Goal: Task Accomplishment & Management: Manage account settings

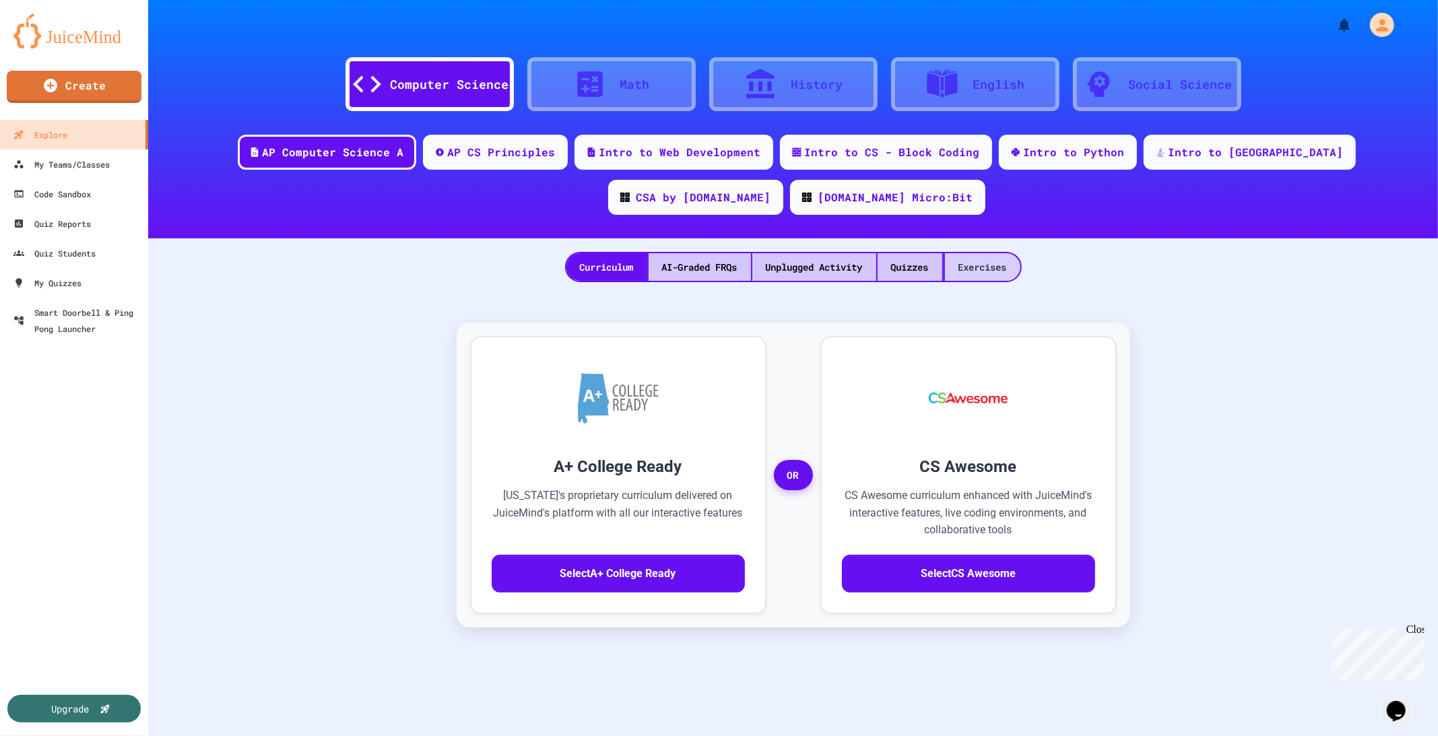
click at [983, 269] on div "Exercises" at bounding box center [982, 267] width 75 height 28
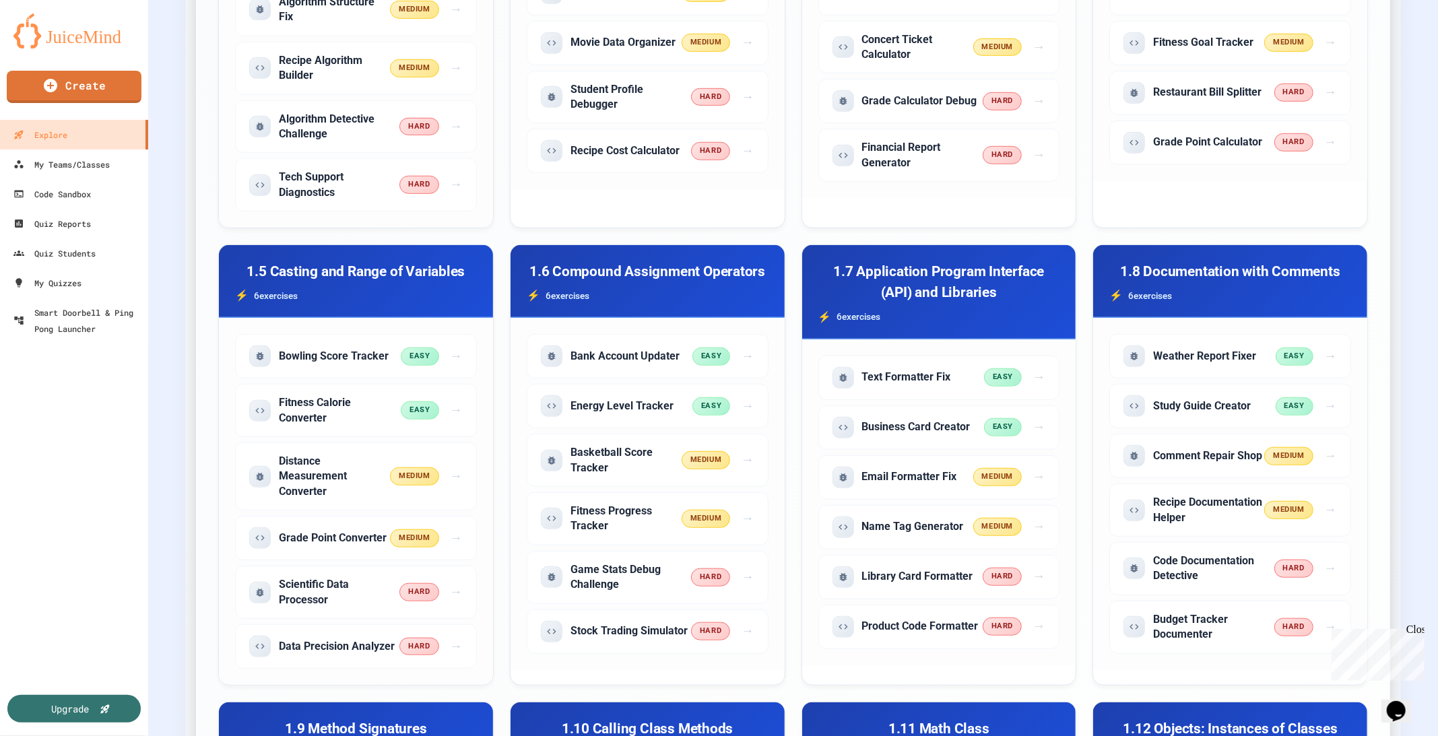
scroll to position [673, 0]
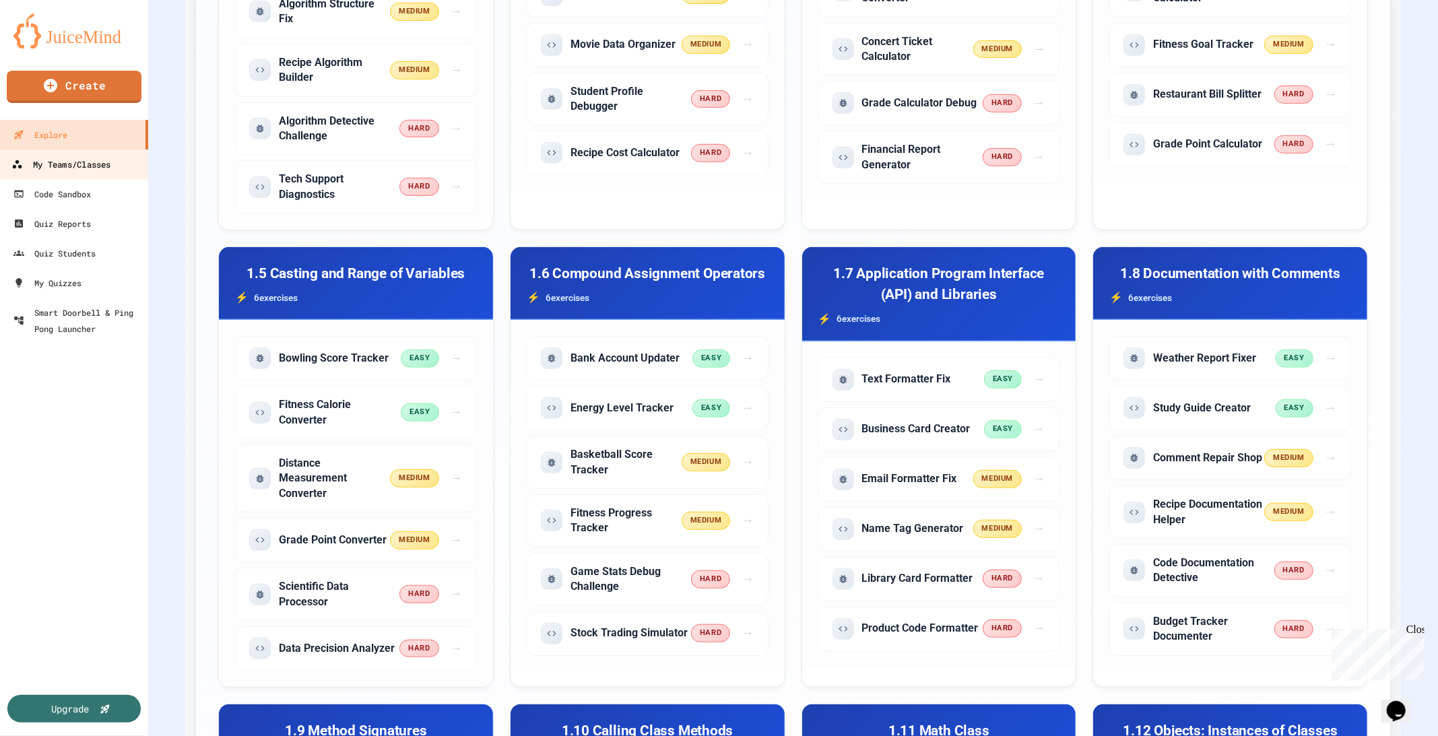
click at [59, 170] on div "My Teams/Classes" at bounding box center [60, 164] width 99 height 17
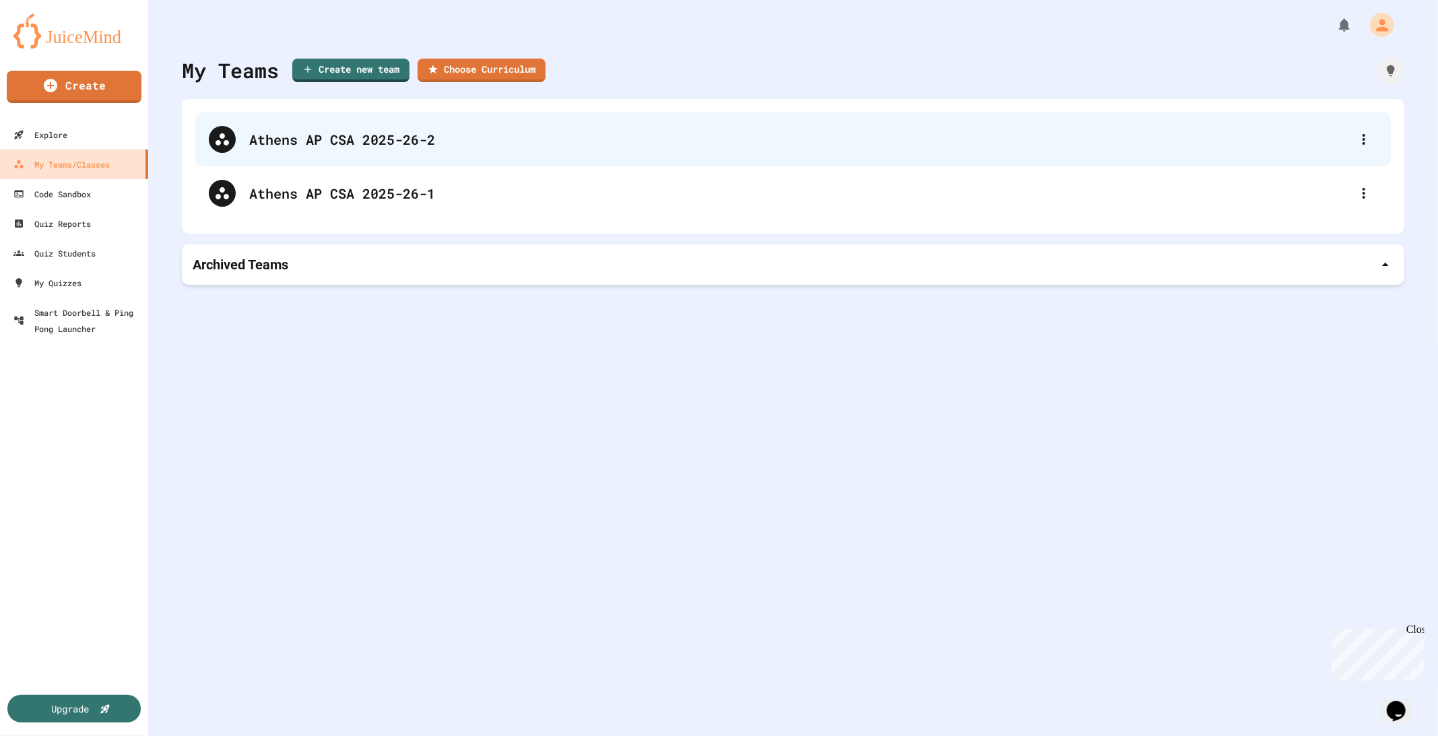
click at [379, 147] on div "Athens AP CSA 2025-26-2" at bounding box center [799, 139] width 1101 height 20
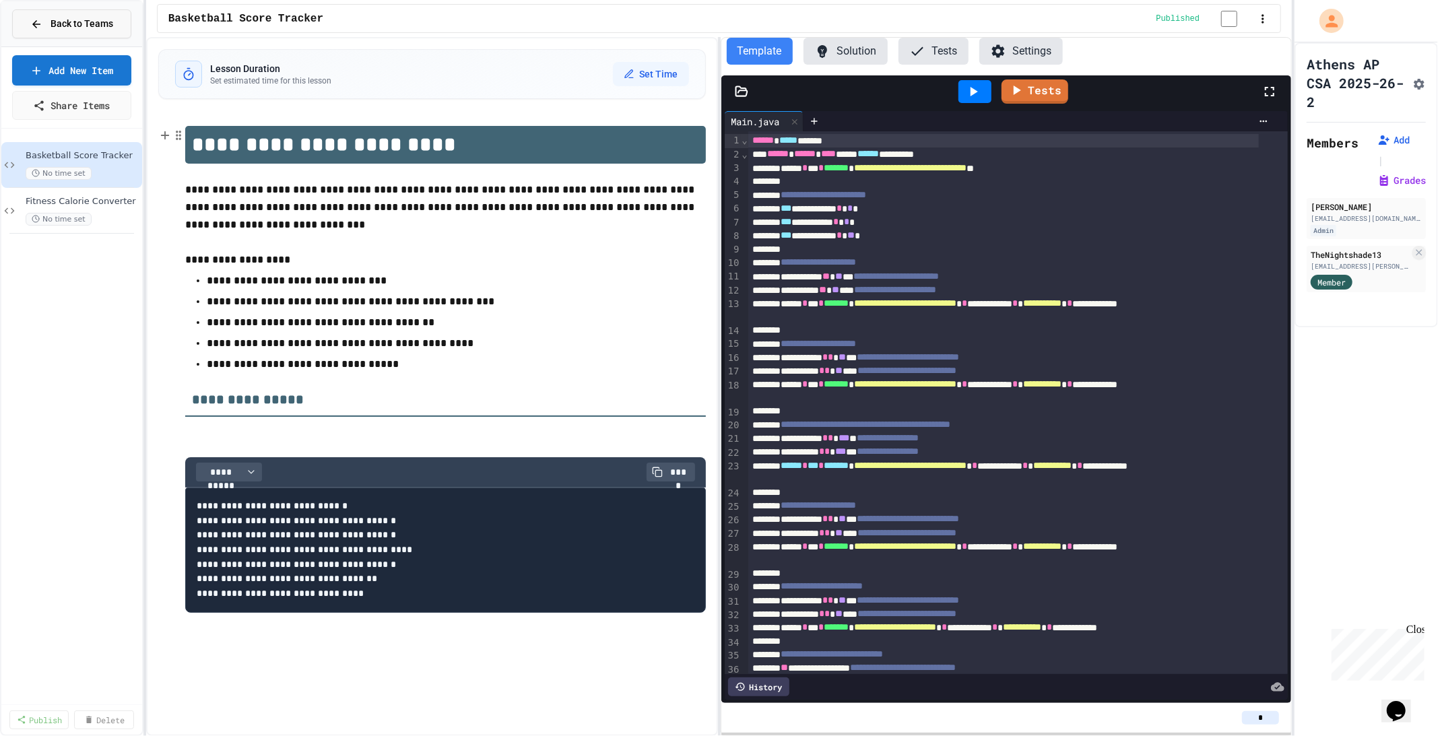
click at [36, 22] on icon at bounding box center [36, 24] width 12 height 12
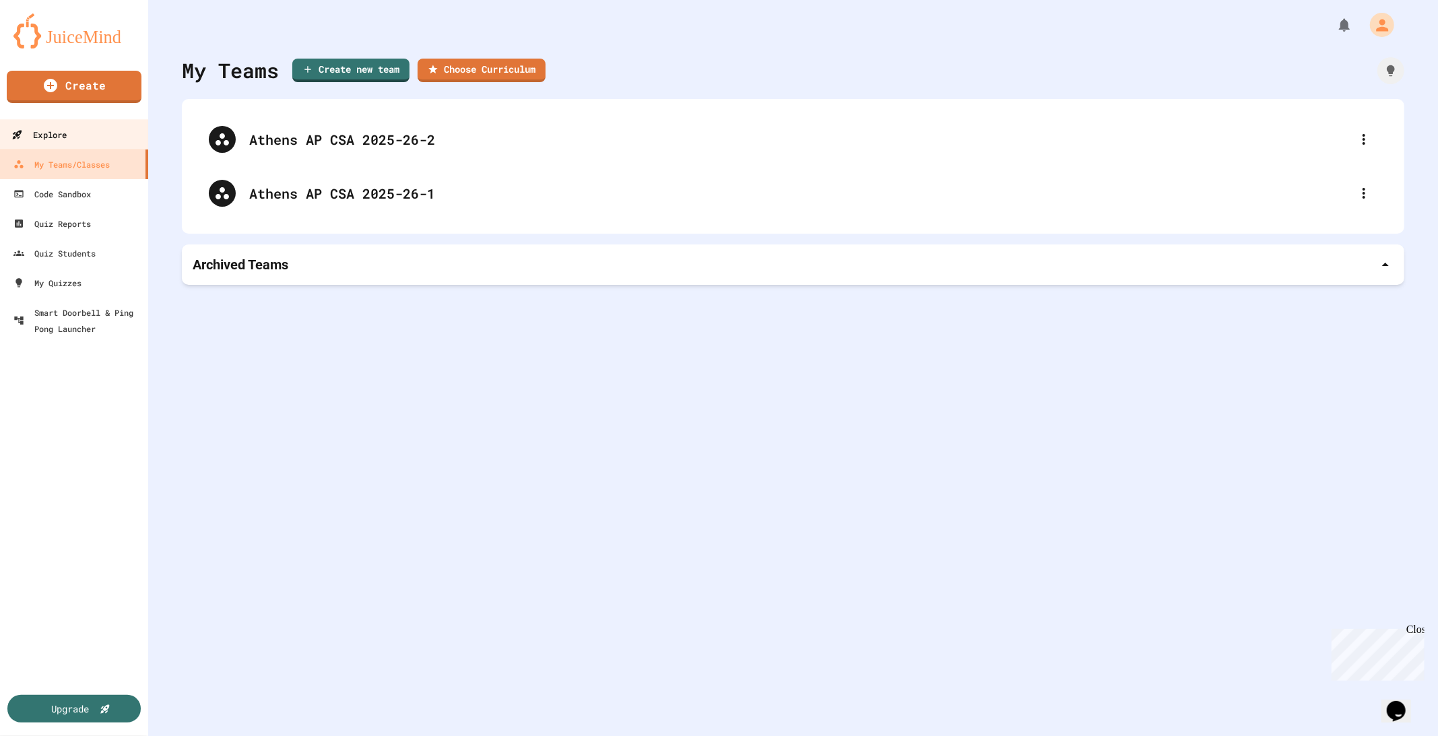
click at [61, 132] on div "Explore" at bounding box center [38, 135] width 55 height 17
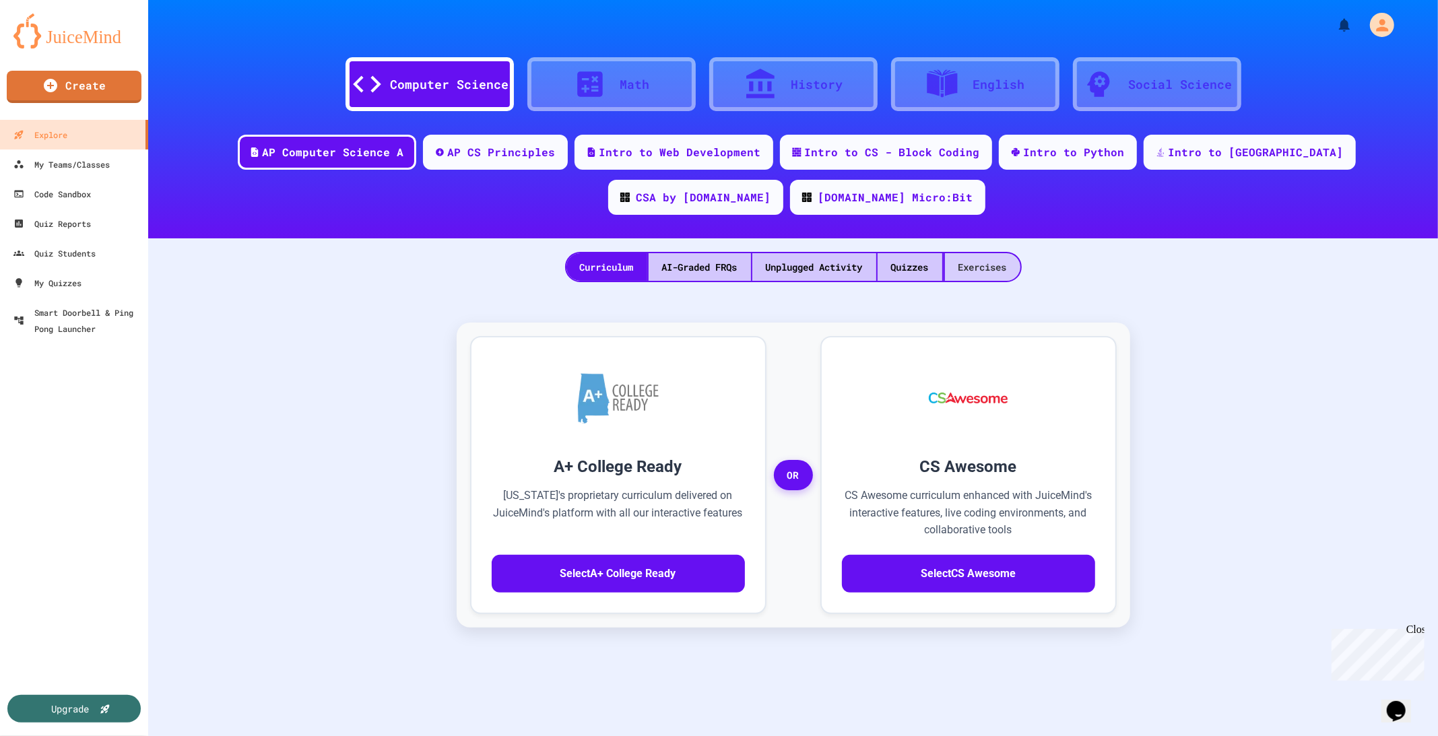
click at [993, 262] on div "Exercises" at bounding box center [982, 267] width 75 height 28
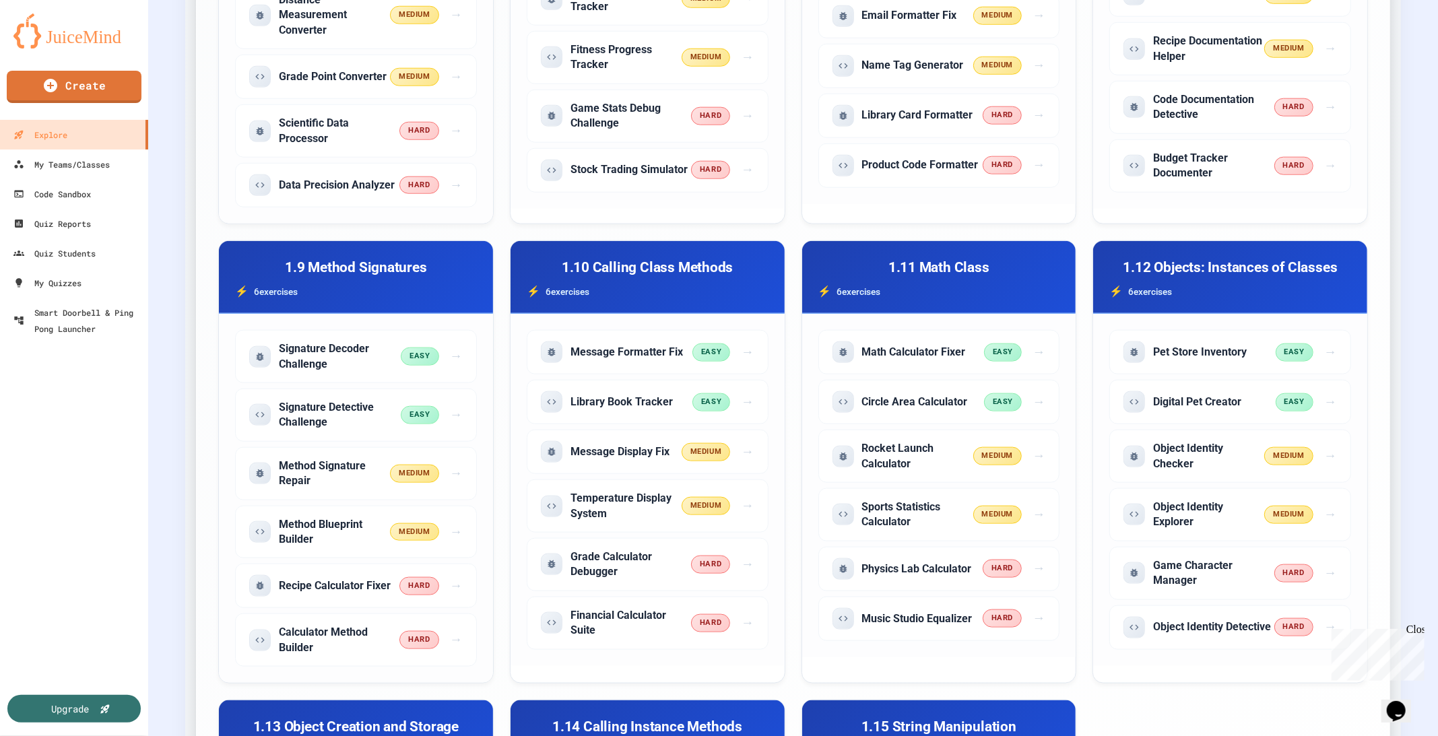
scroll to position [1145, 0]
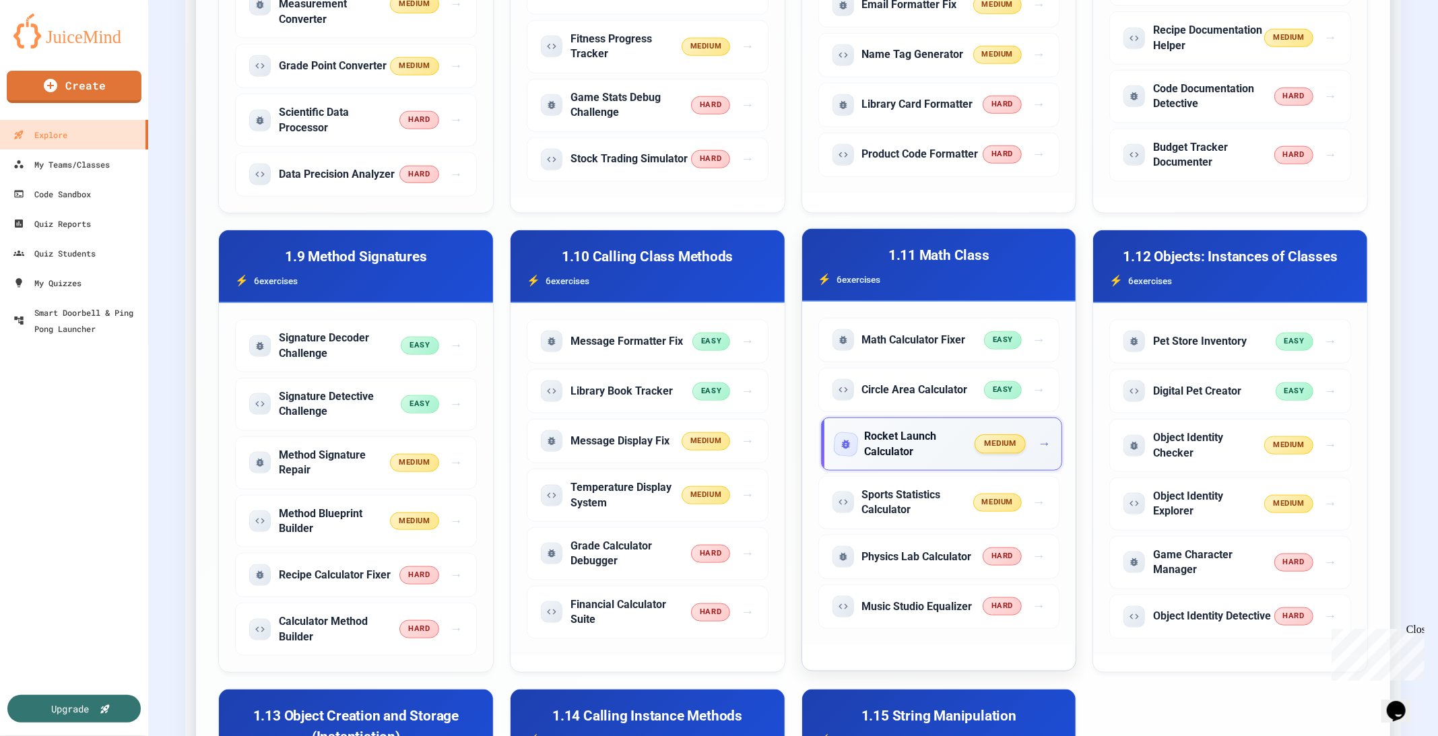
click at [908, 434] on h5 "Rocket Launch Calculator" at bounding box center [920, 444] width 111 height 30
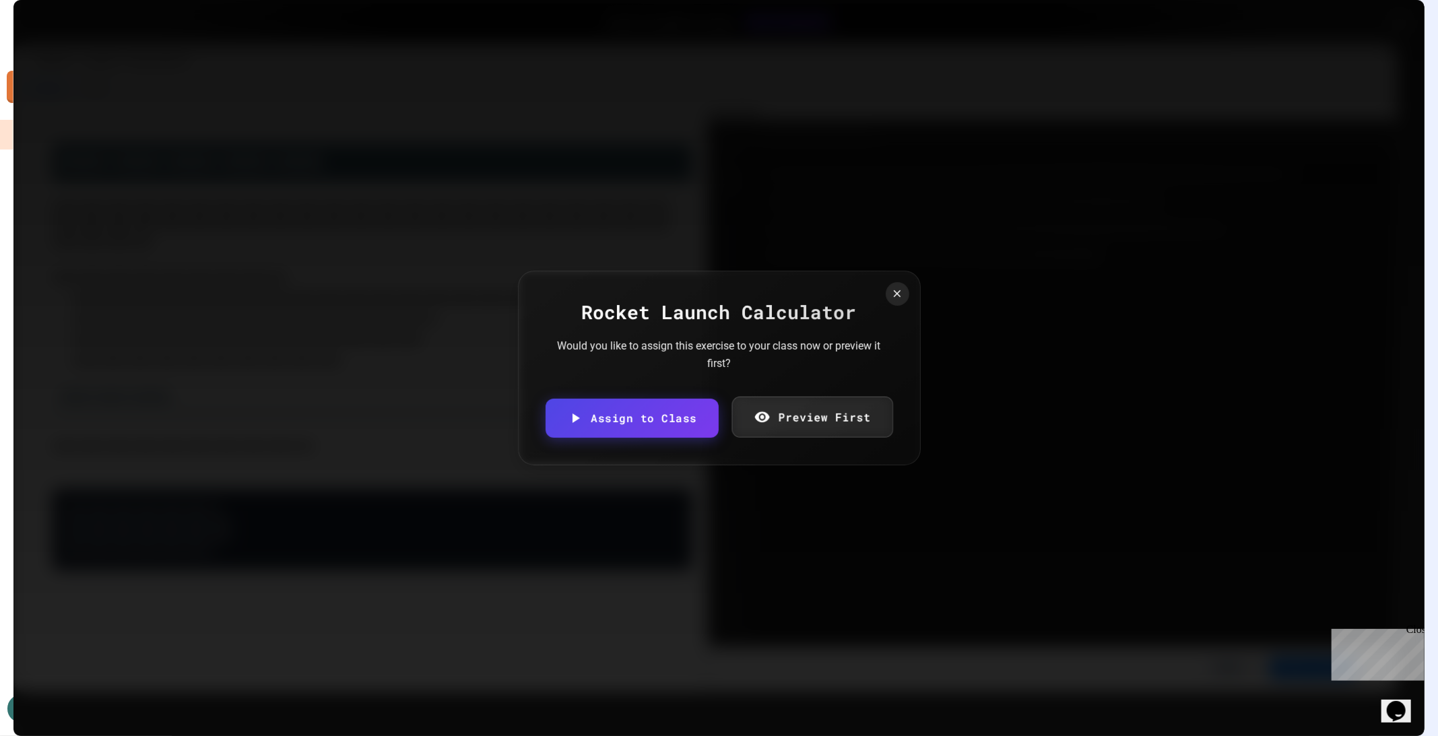
click at [824, 412] on link "Preview First" at bounding box center [812, 417] width 161 height 41
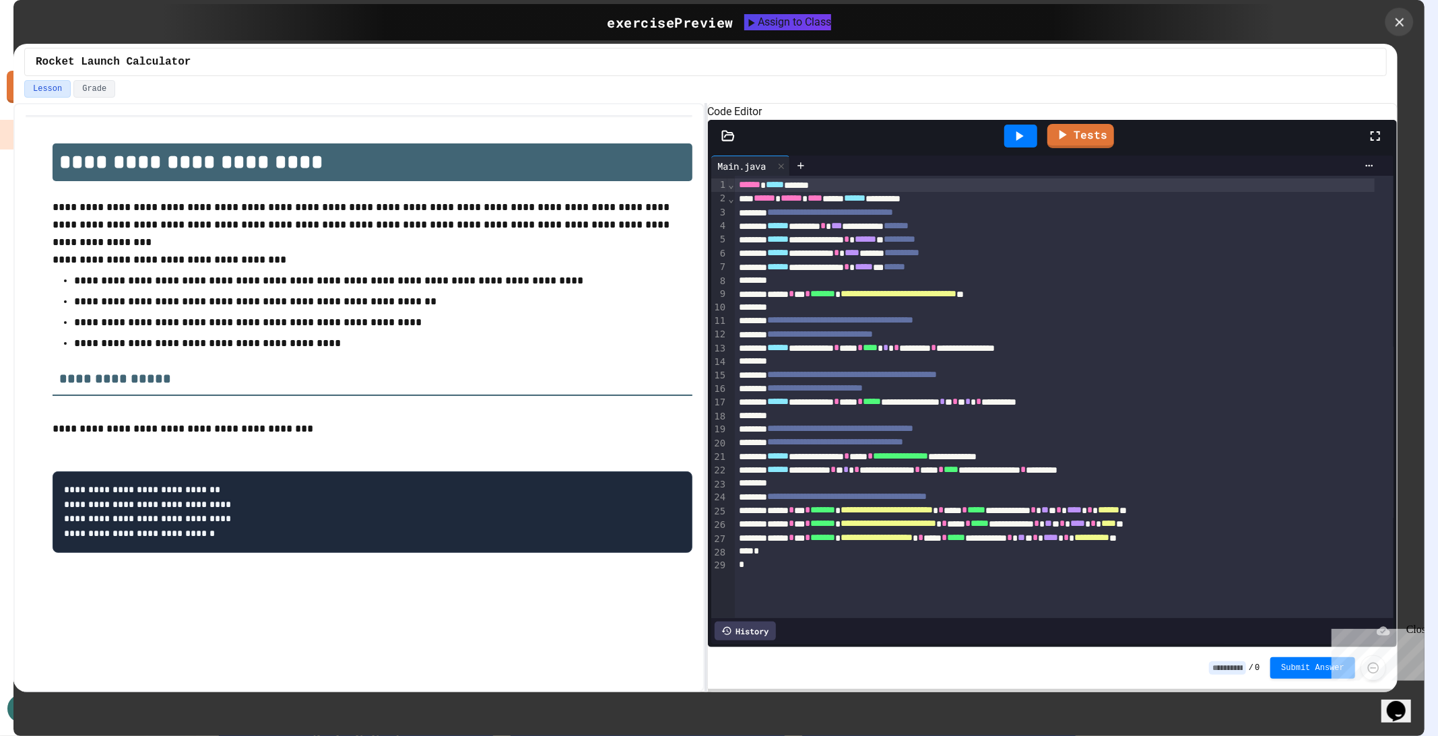
click at [1405, 22] on icon at bounding box center [1399, 22] width 15 height 15
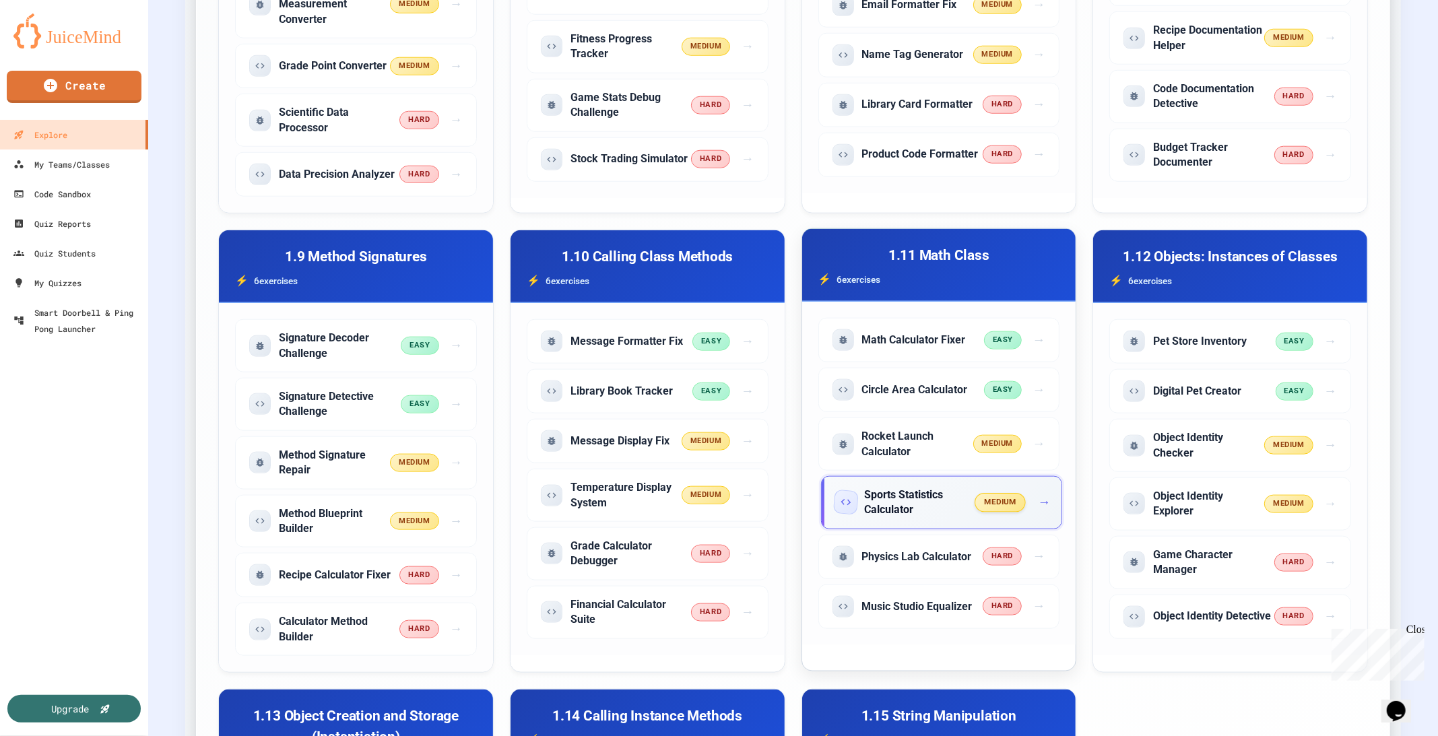
click at [898, 488] on h5 "Sports Statistics Calculator" at bounding box center [920, 503] width 111 height 30
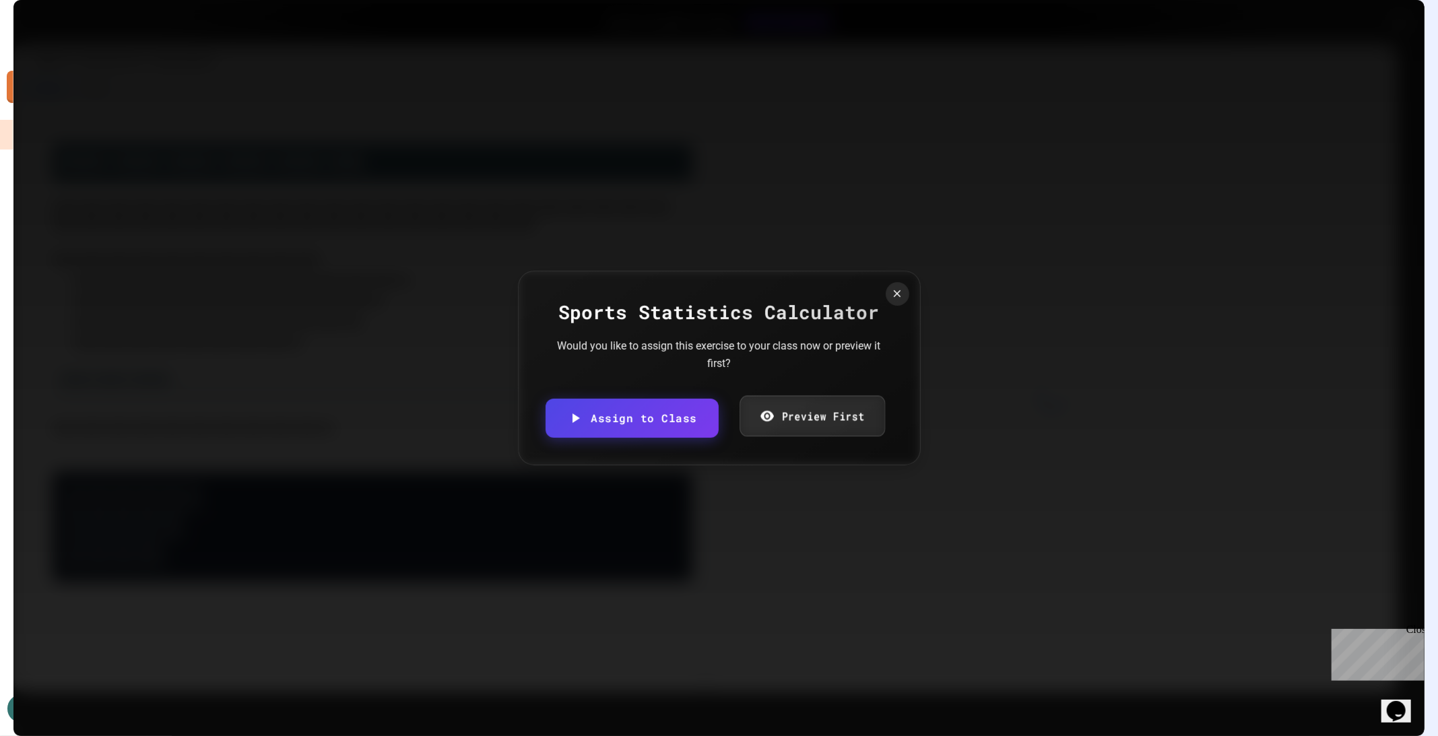
click at [832, 420] on link "Preview First" at bounding box center [811, 416] width 145 height 41
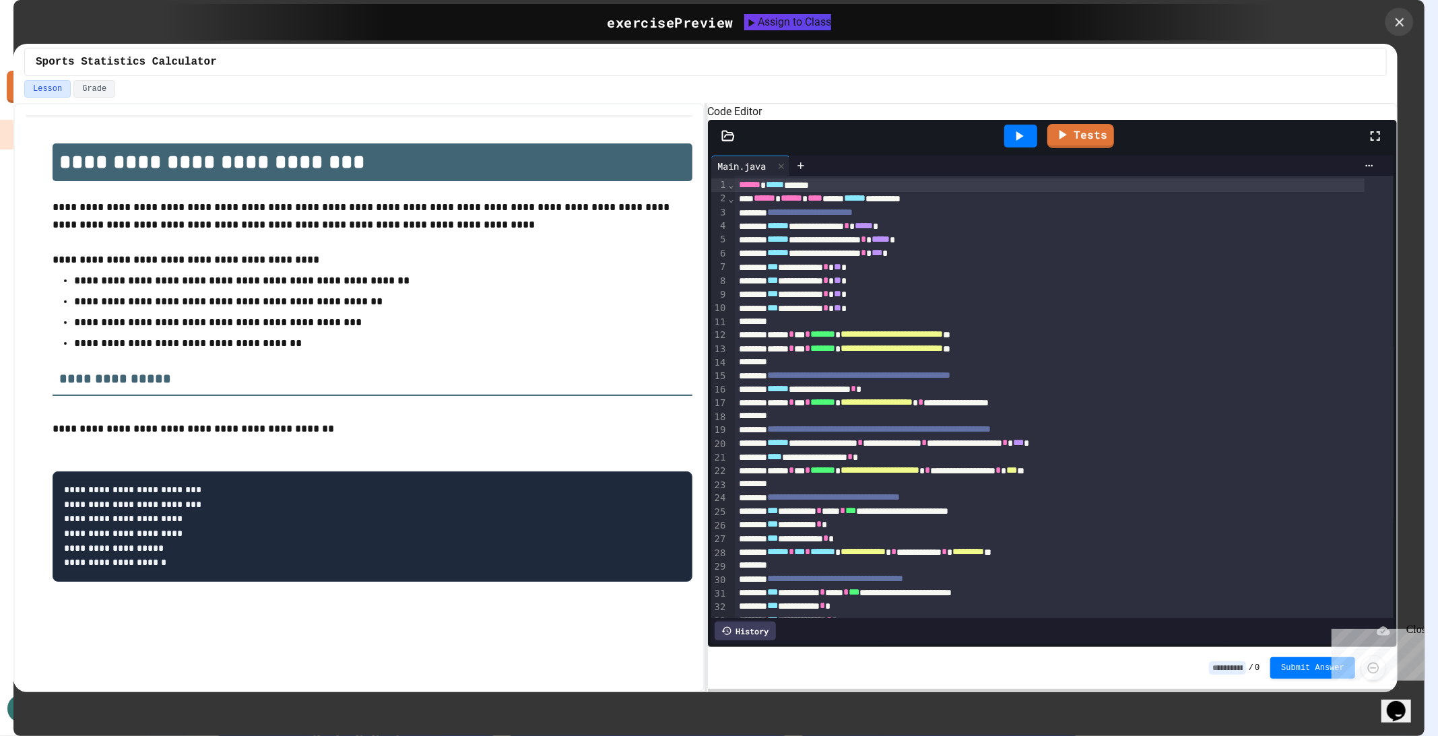
click at [1399, 25] on icon at bounding box center [1399, 22] width 15 height 15
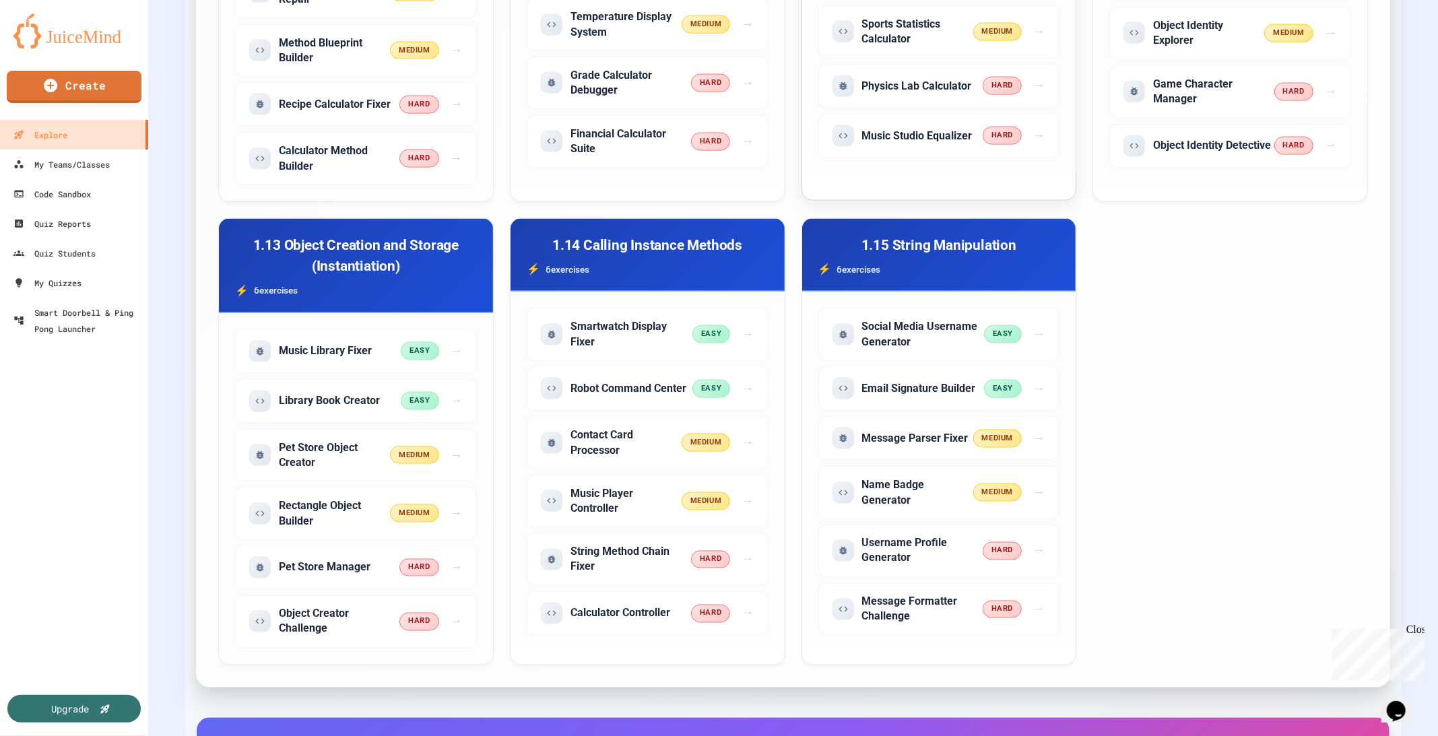
scroll to position [1616, 0]
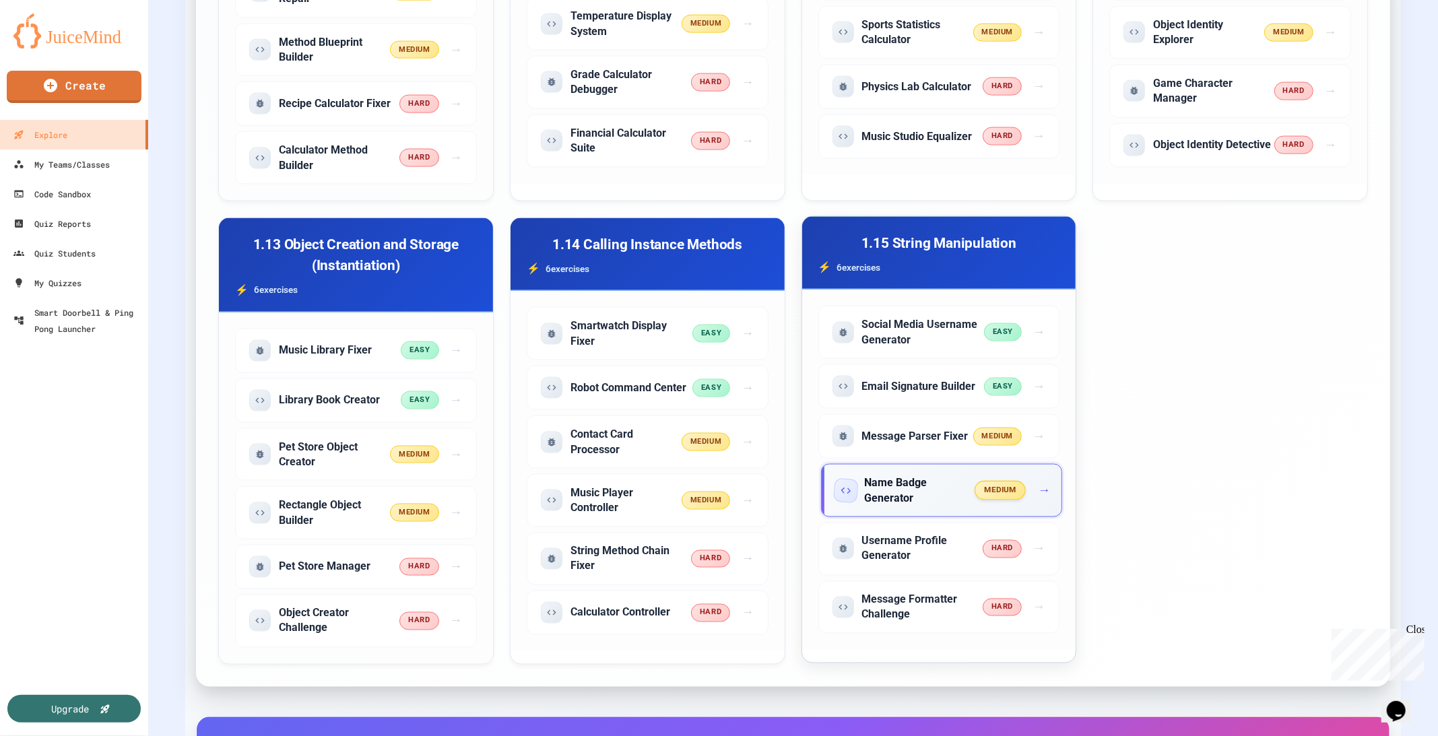
click at [921, 475] on h5 "Name Badge Generator" at bounding box center [920, 490] width 111 height 30
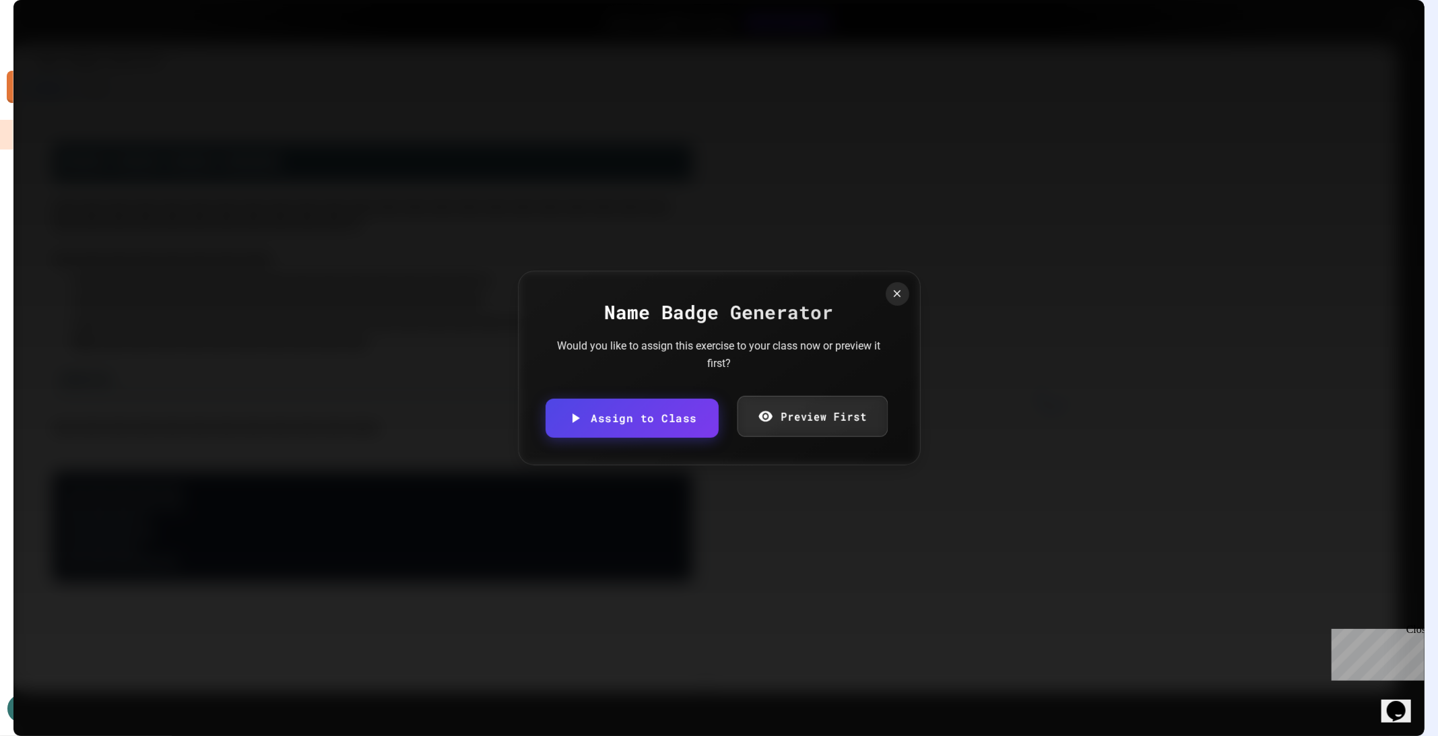
click at [869, 424] on link "Preview First" at bounding box center [812, 416] width 150 height 41
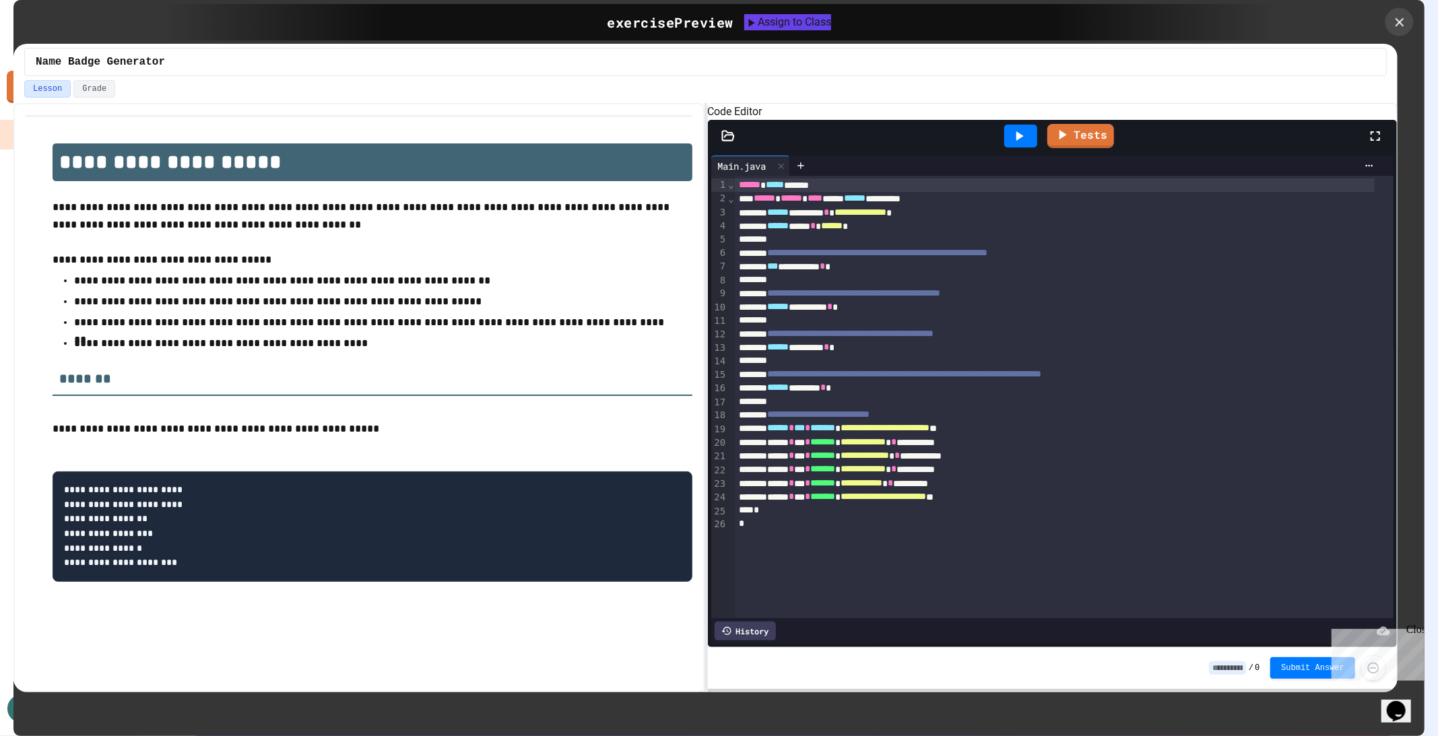
drag, startPoint x: 1392, startPoint y: 22, endPoint x: 1125, endPoint y: 262, distance: 359.0
click at [1393, 22] on icon at bounding box center [1399, 22] width 15 height 15
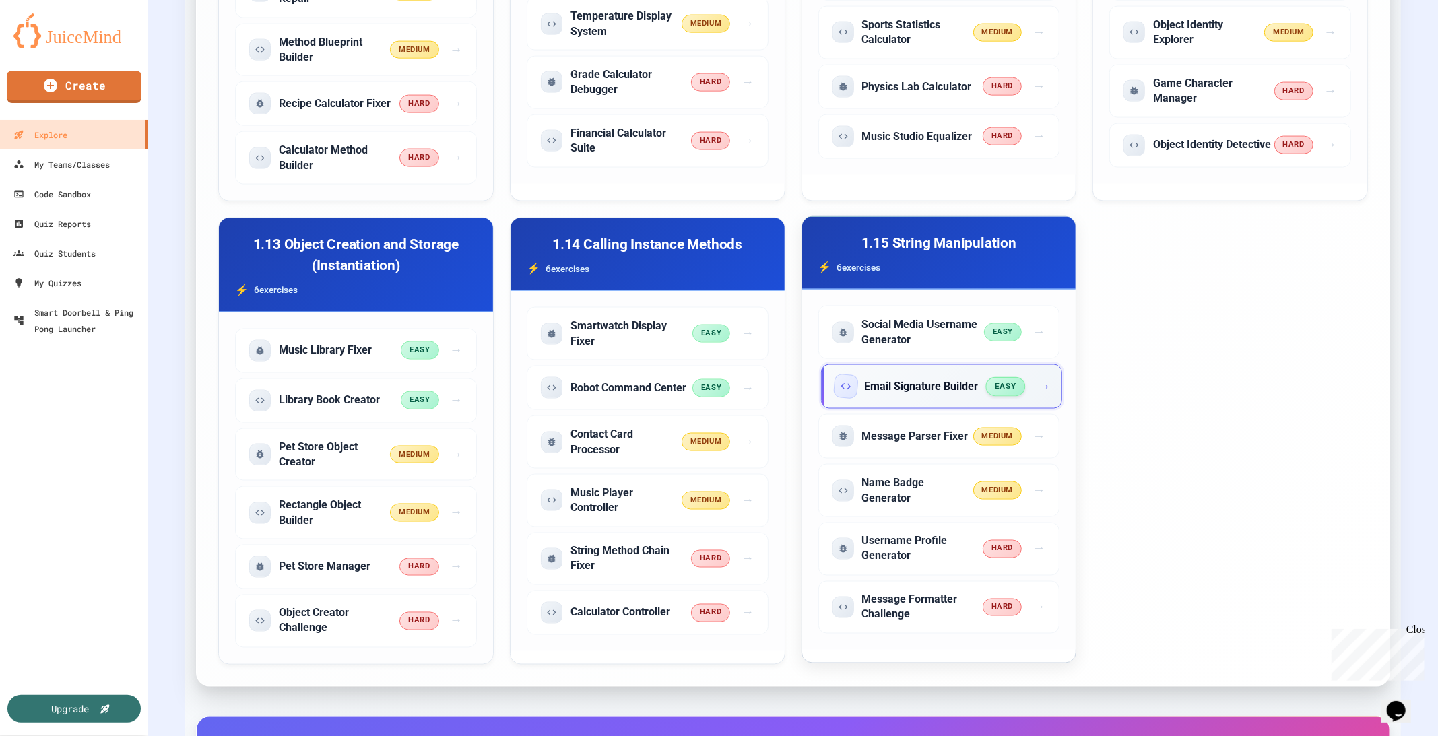
click at [906, 379] on h5 "Email Signature Builder" at bounding box center [922, 386] width 114 height 15
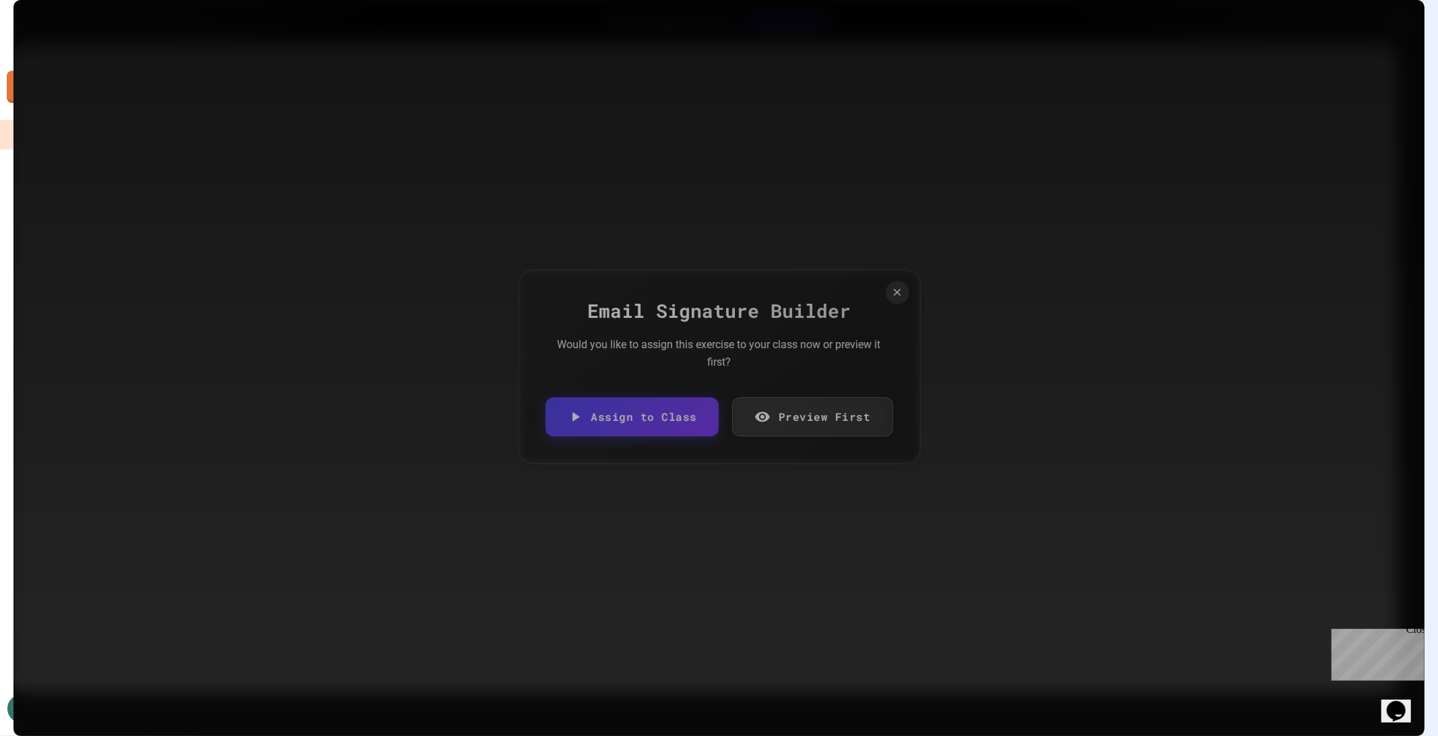
click at [840, 417] on link "Preview First" at bounding box center [812, 416] width 161 height 39
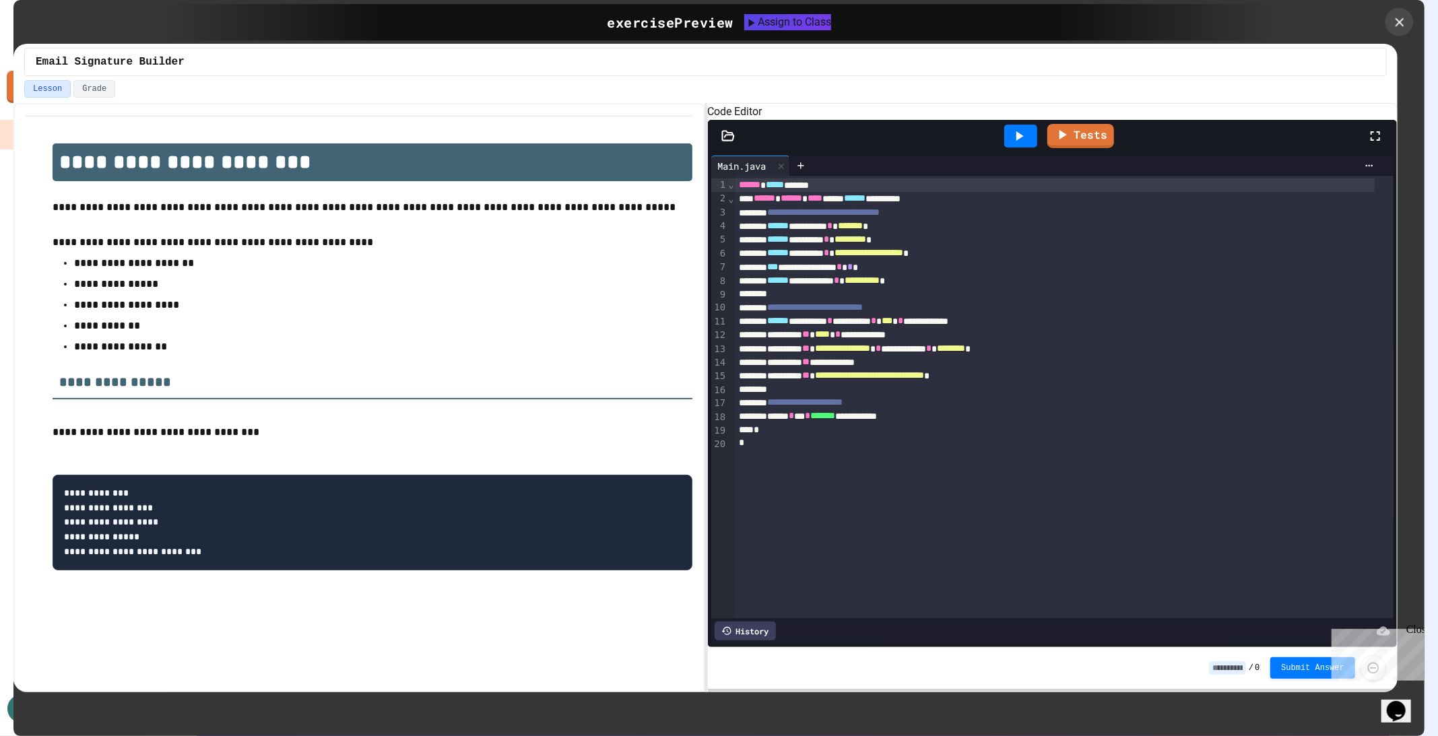
drag, startPoint x: 1394, startPoint y: 28, endPoint x: 1221, endPoint y: 225, distance: 262.5
click at [1395, 28] on icon at bounding box center [1399, 22] width 15 height 15
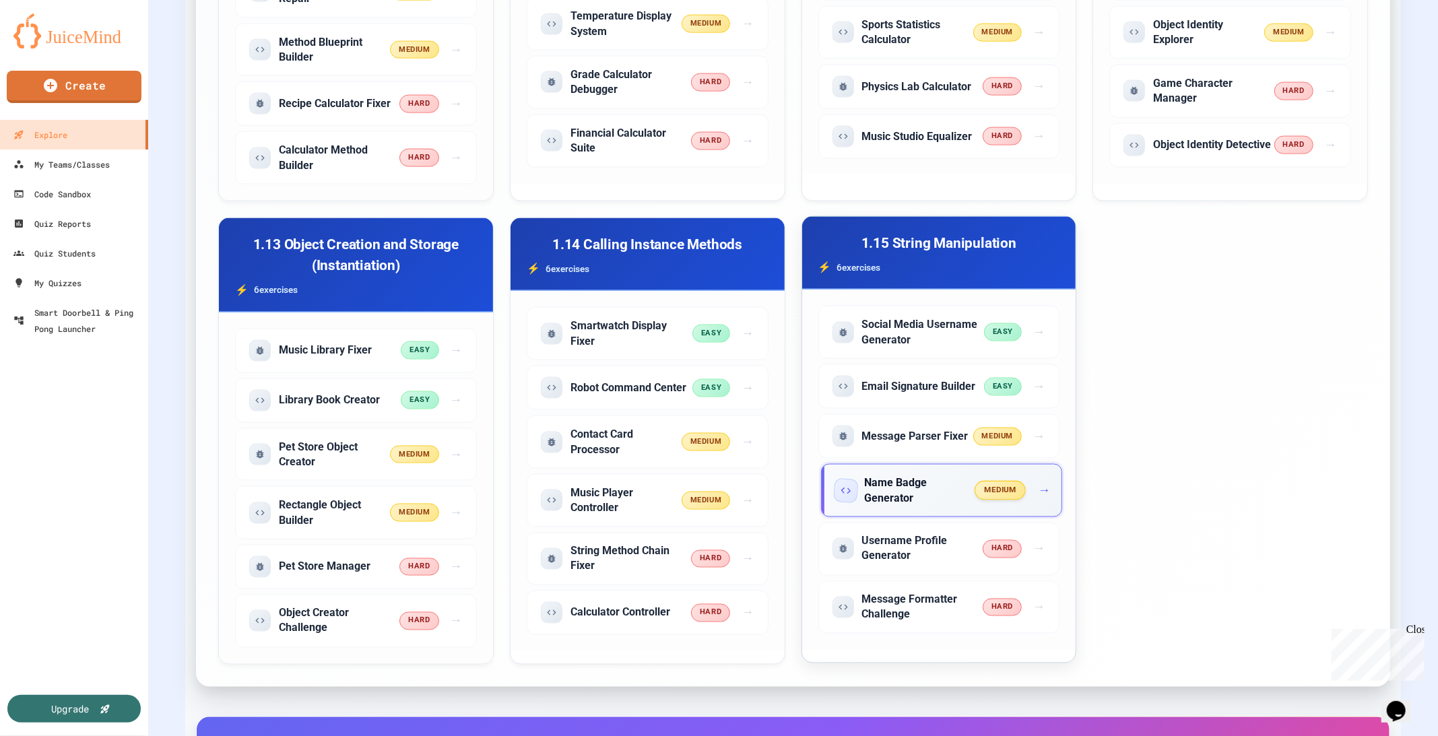
click at [899, 475] on h5 "Name Badge Generator" at bounding box center [920, 490] width 111 height 30
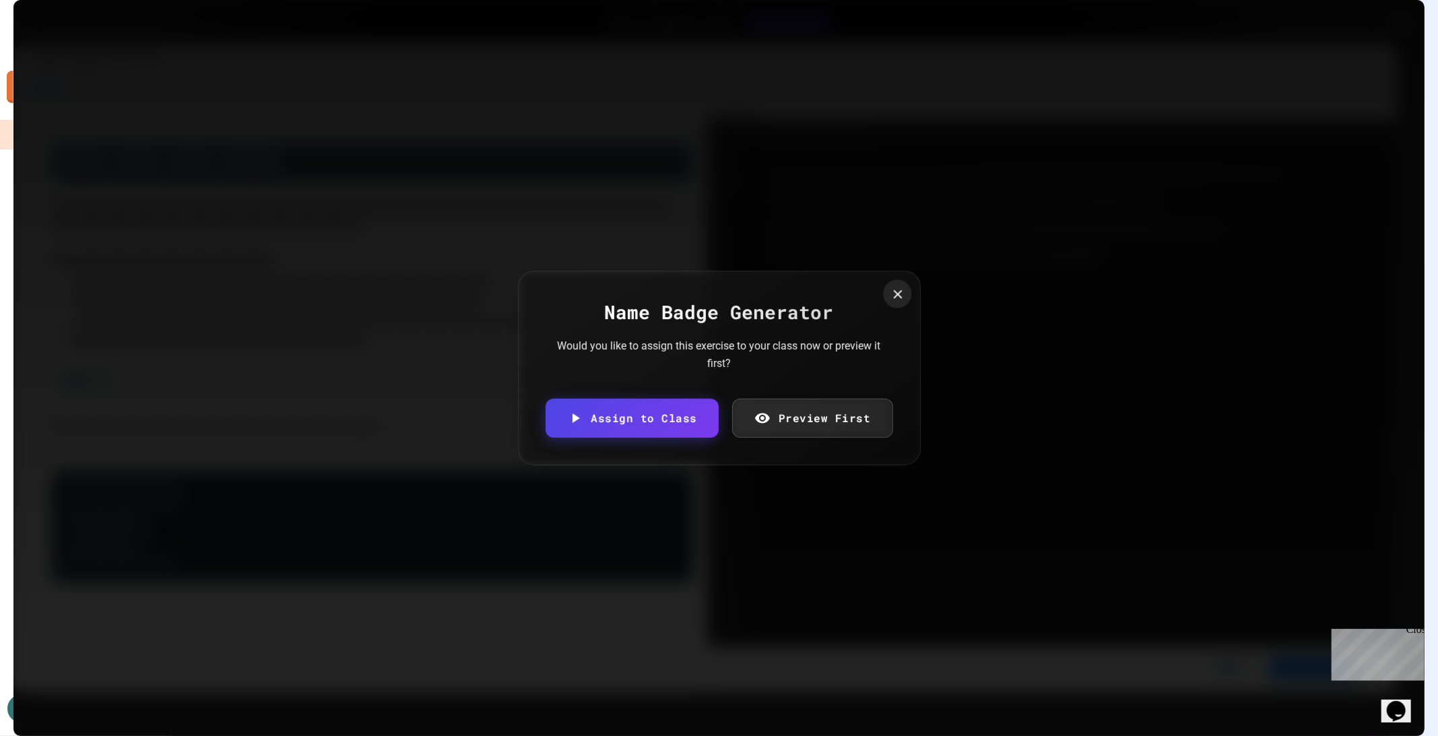
click at [894, 294] on icon at bounding box center [897, 294] width 9 height 9
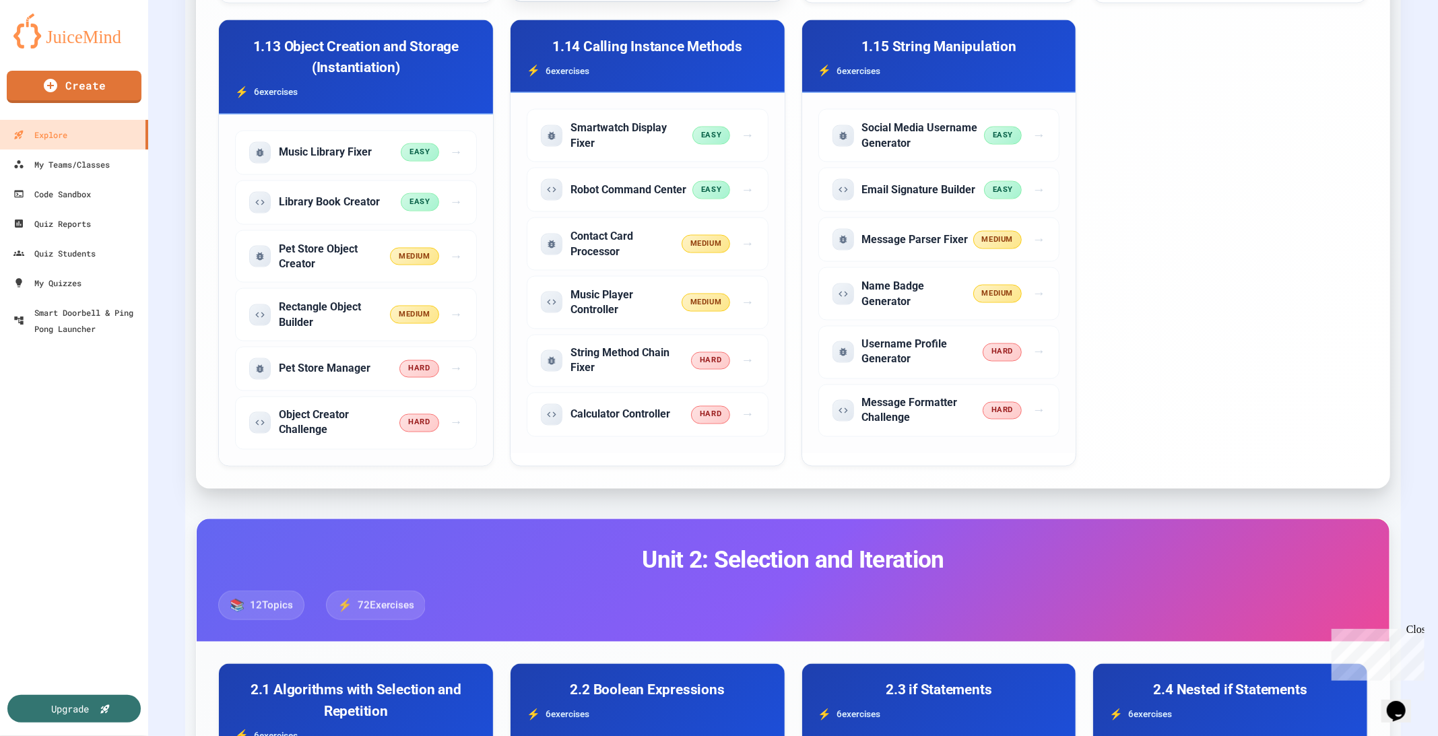
scroll to position [1818, 0]
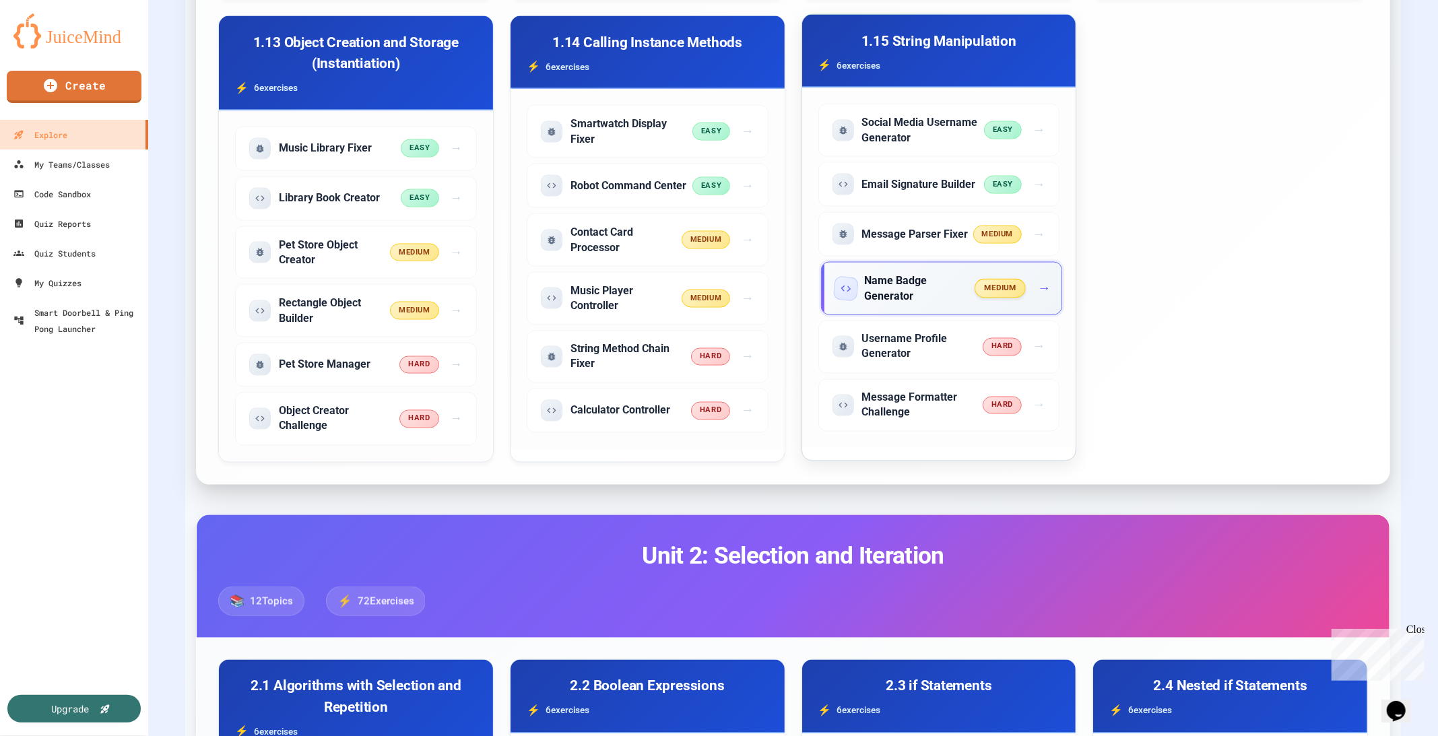
click at [939, 273] on h5 "Name Badge Generator" at bounding box center [920, 288] width 111 height 30
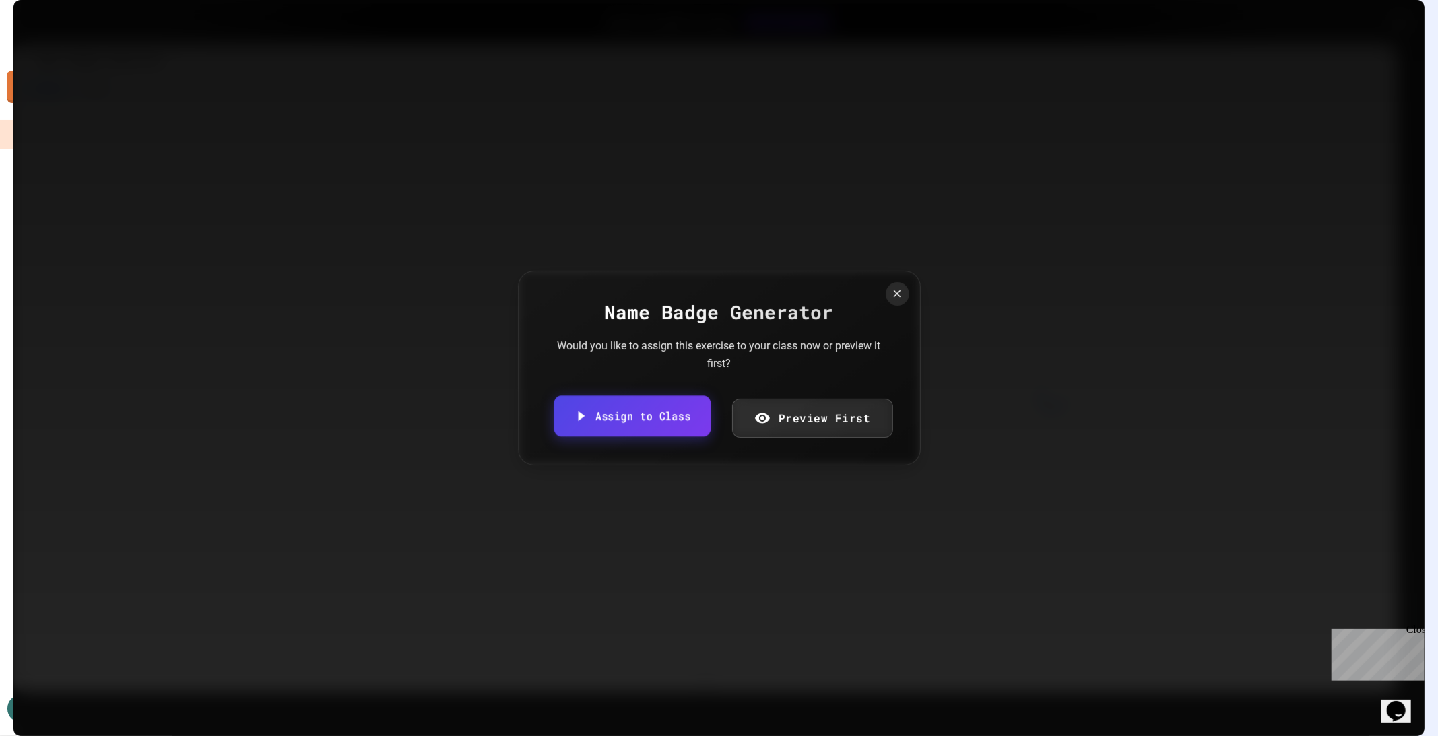
click at [687, 414] on link "Assign to Class" at bounding box center [632, 416] width 157 height 41
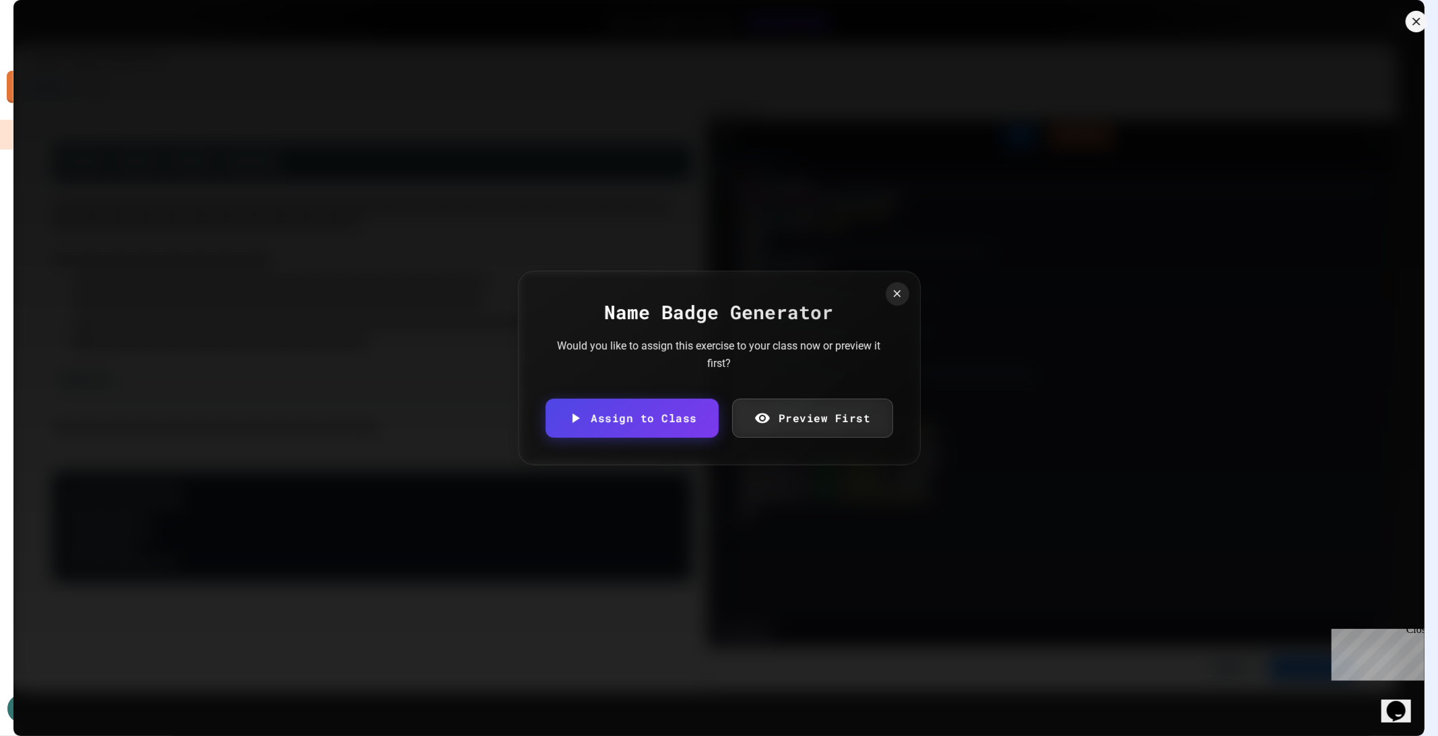
click at [735, 385] on body "We are updating our servers at 9:30PM EST [DATE]. [PERSON_NAME] should continue…" at bounding box center [719, 368] width 1438 height 736
type input "**********"
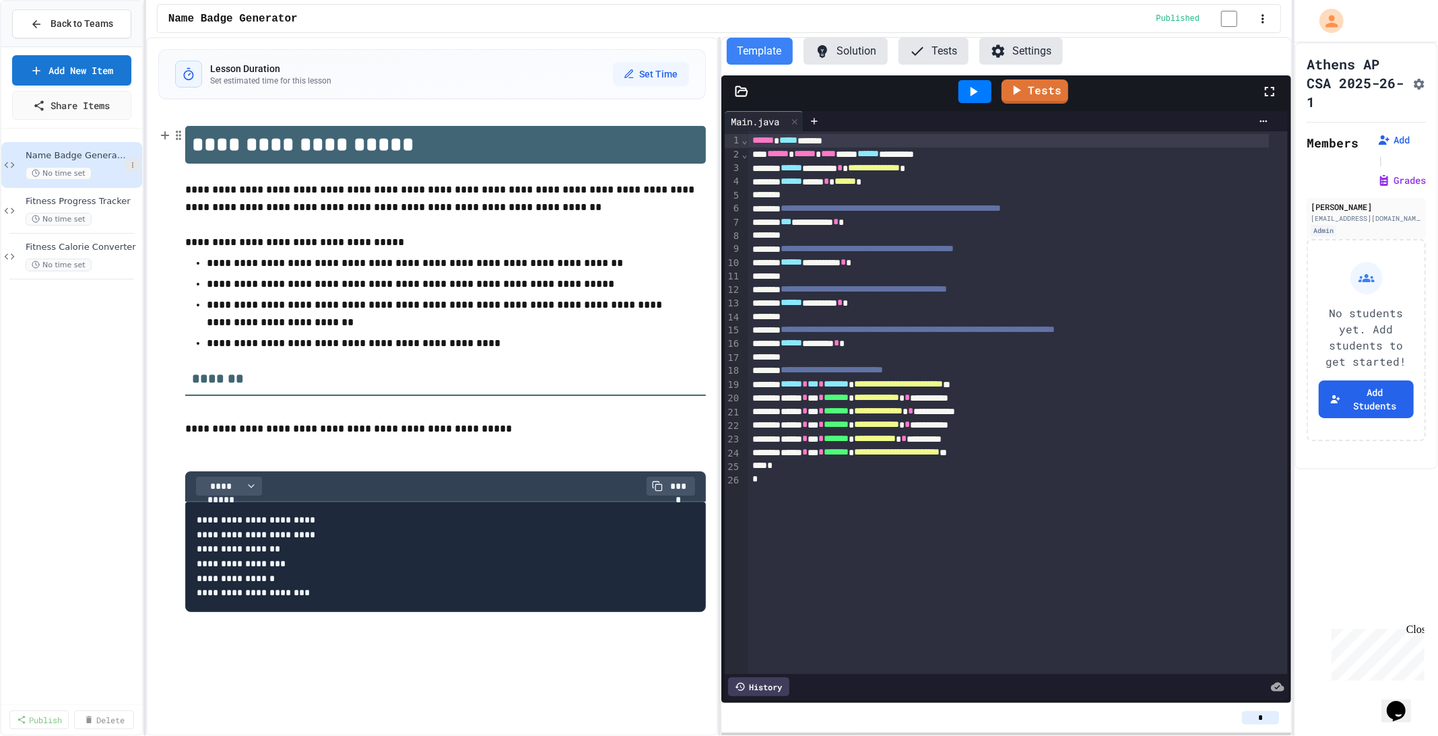
click at [129, 165] on icon at bounding box center [133, 165] width 8 height 8
click at [31, 21] on div at bounding box center [719, 368] width 1438 height 736
click at [38, 25] on icon at bounding box center [36, 24] width 12 height 12
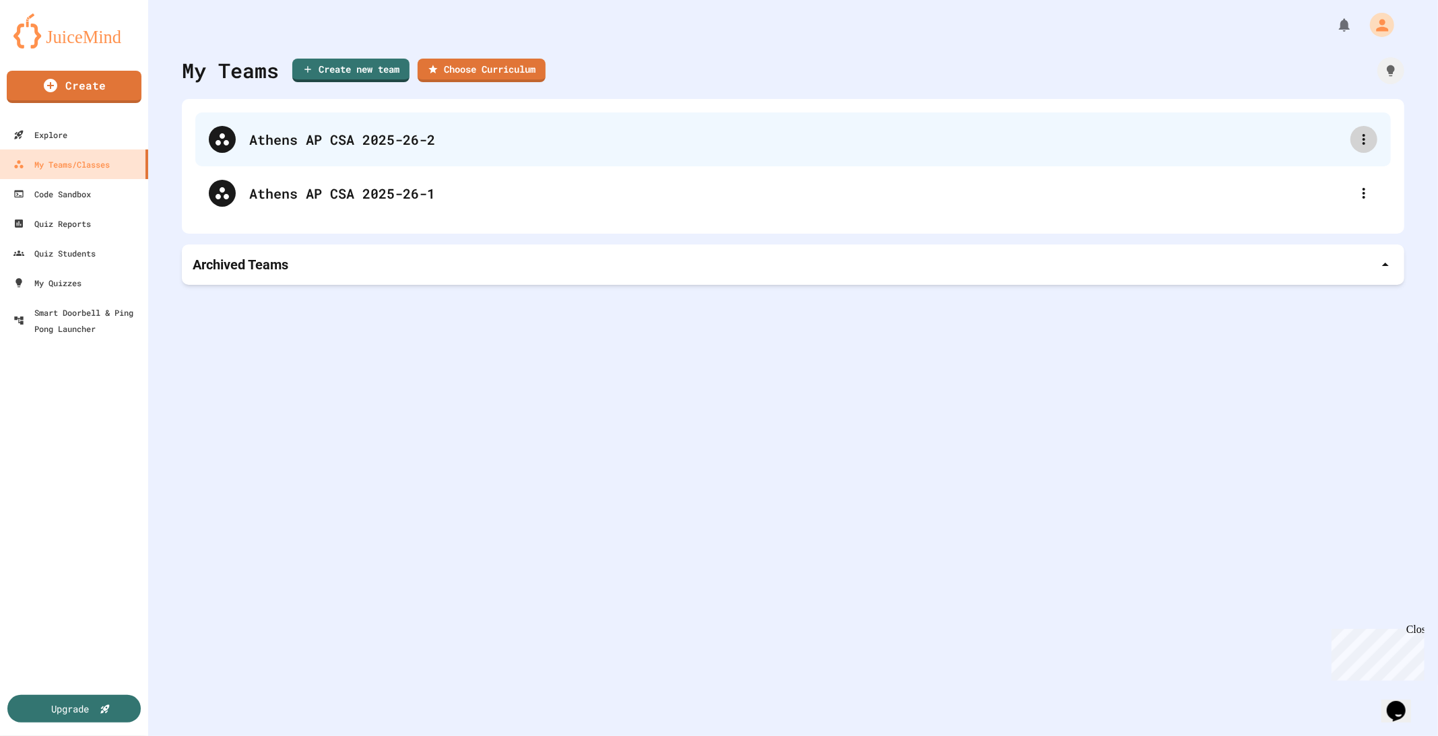
click at [1356, 139] on icon at bounding box center [1364, 139] width 16 height 16
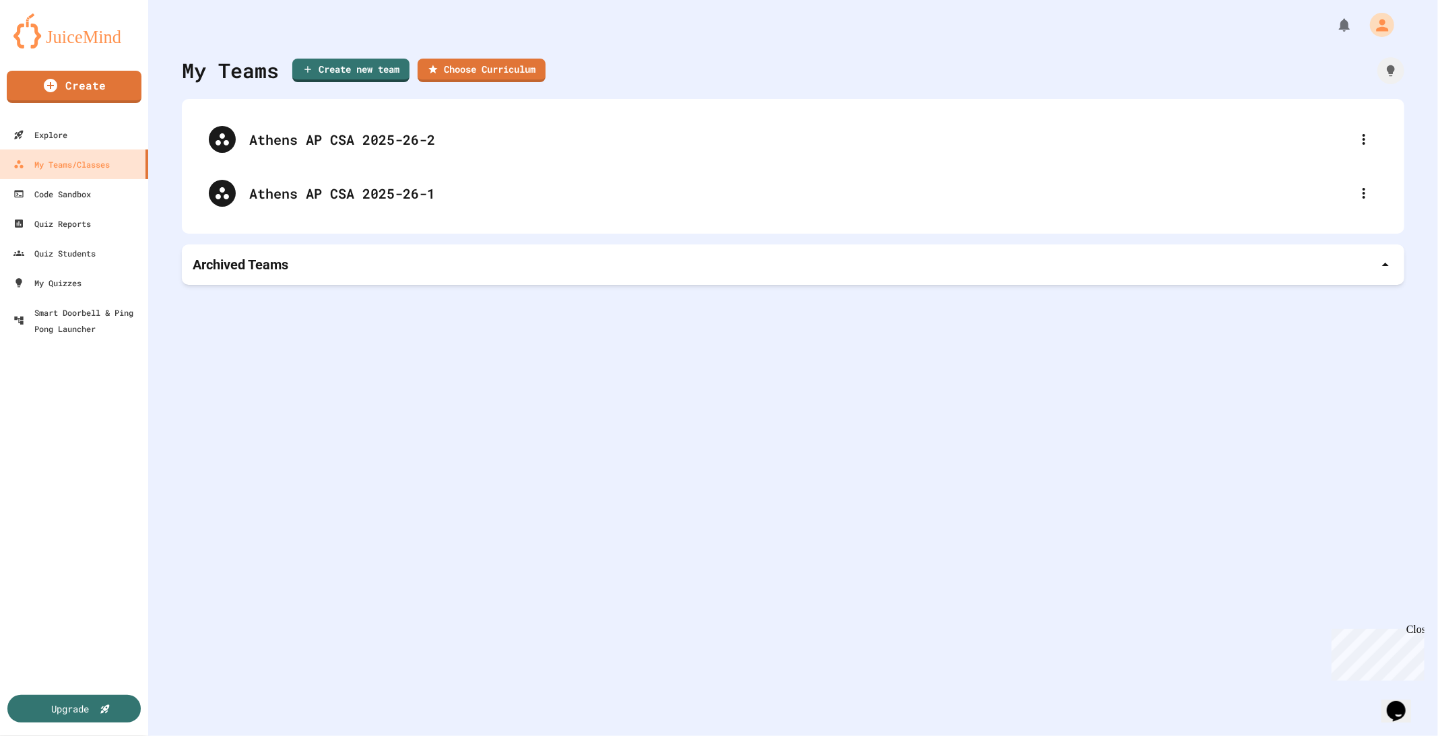
click at [49, 735] on div at bounding box center [719, 737] width 1438 height 0
click at [51, 130] on div "Explore" at bounding box center [38, 135] width 55 height 17
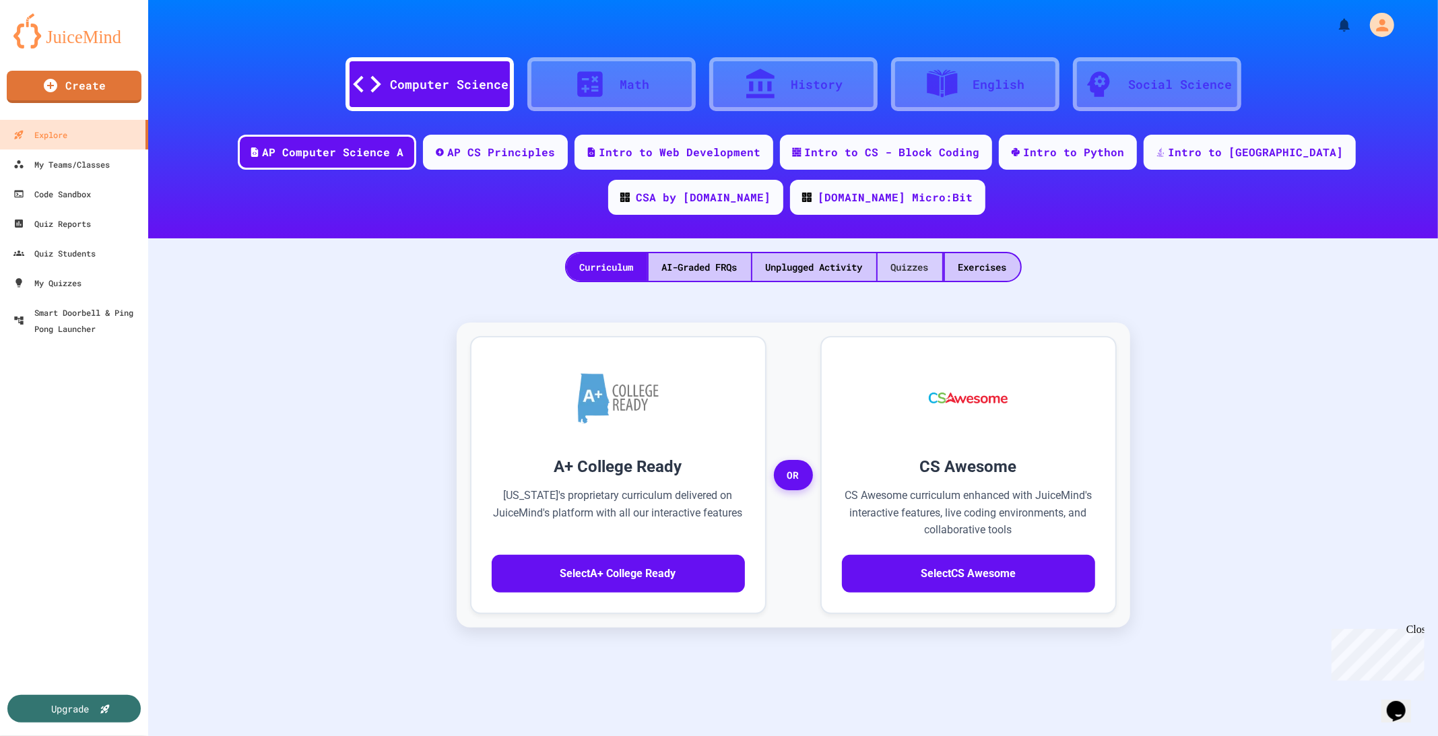
click at [912, 269] on div "Quizzes" at bounding box center [909, 267] width 65 height 28
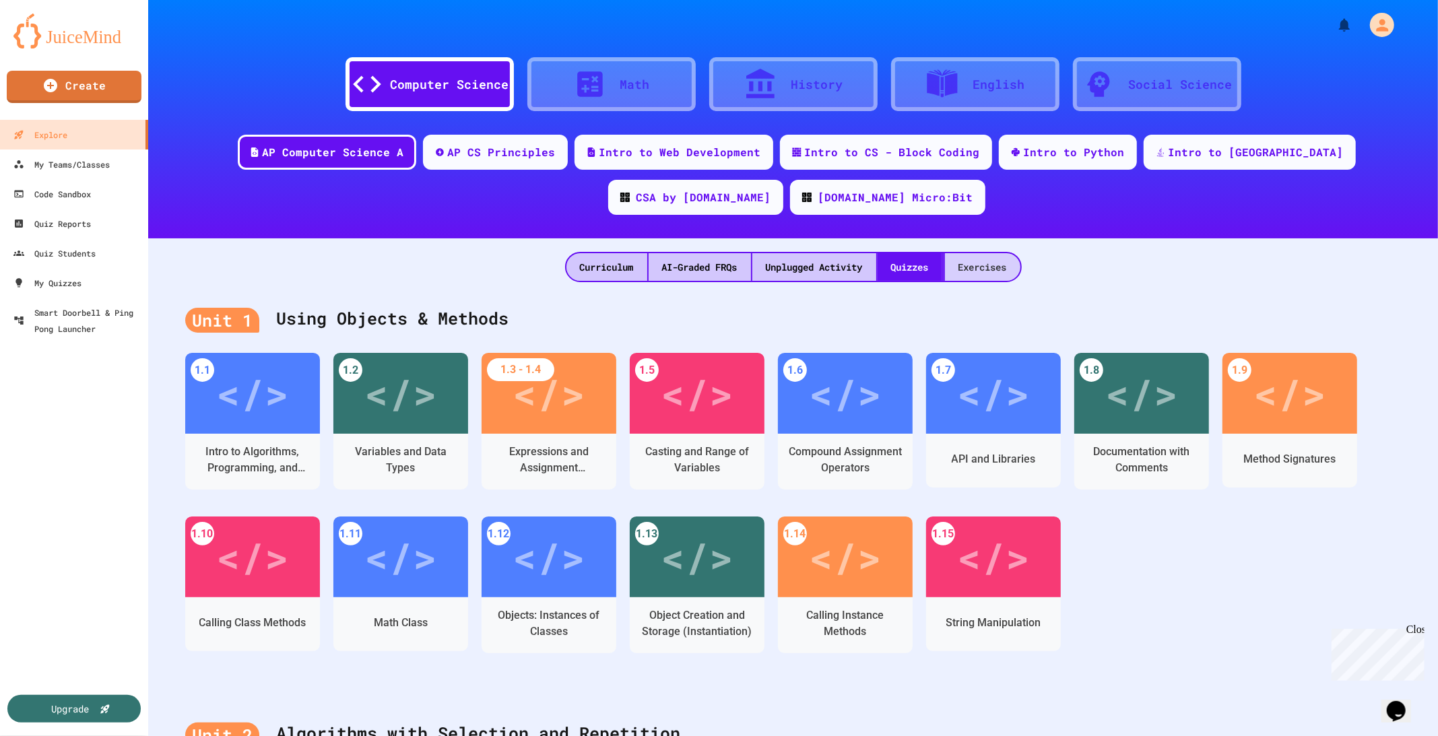
click at [968, 269] on div "Exercises" at bounding box center [982, 267] width 75 height 28
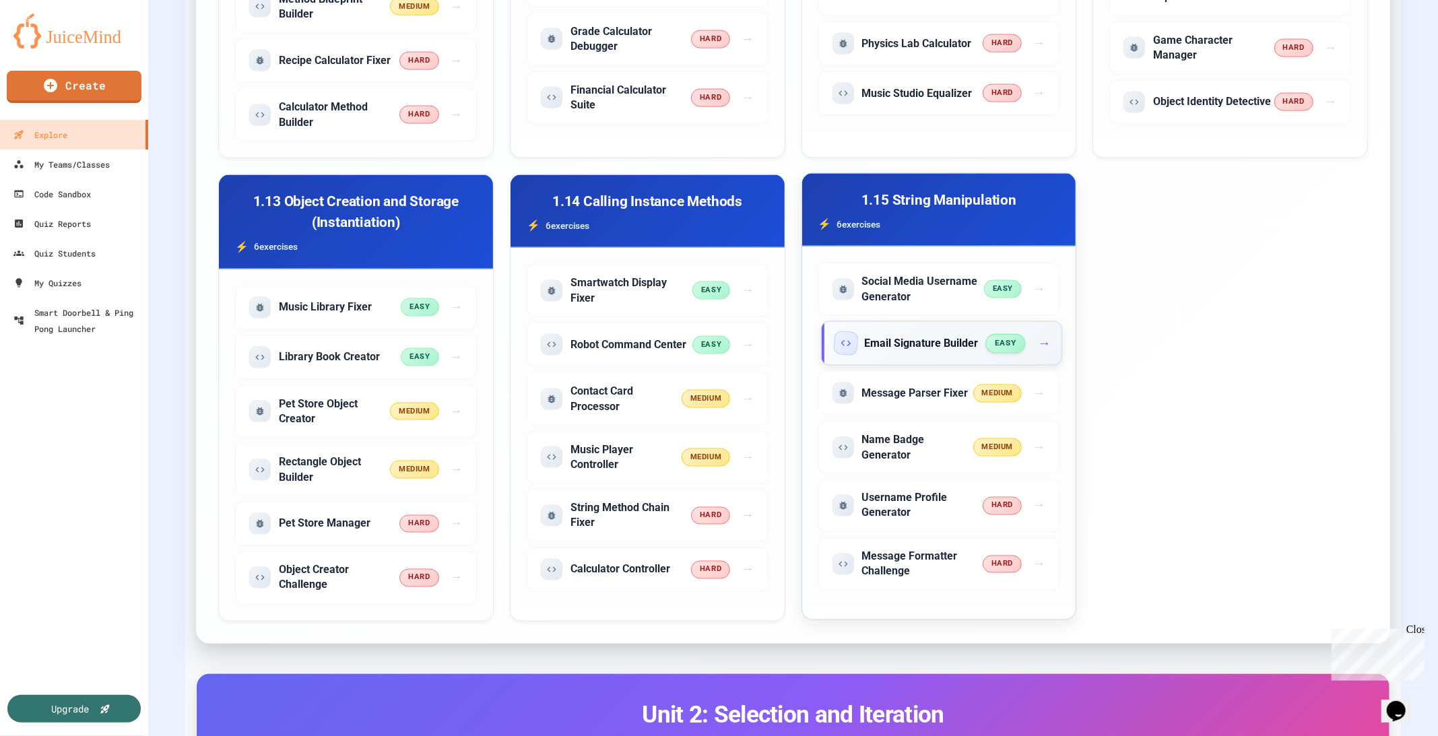
scroll to position [1684, 0]
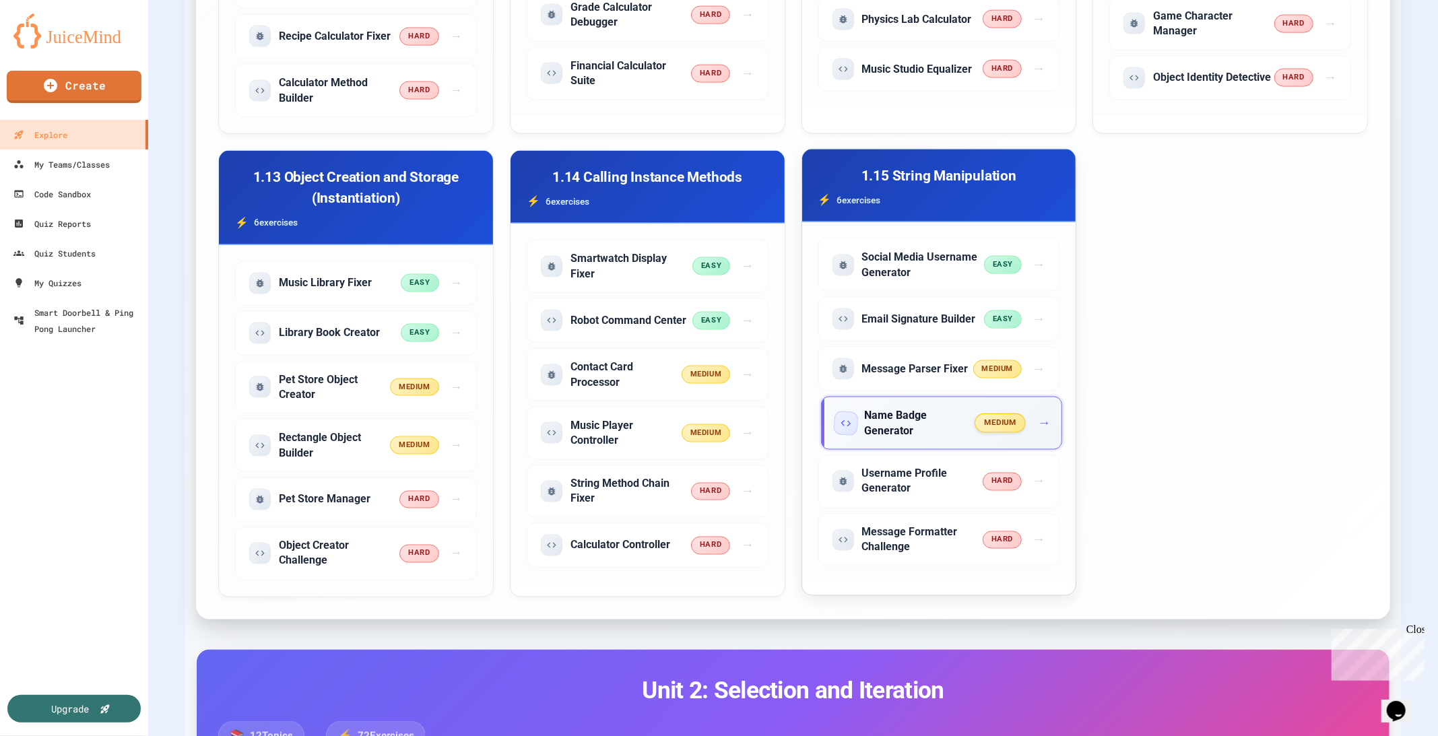
click at [985, 413] on span "medium" at bounding box center [999, 422] width 51 height 19
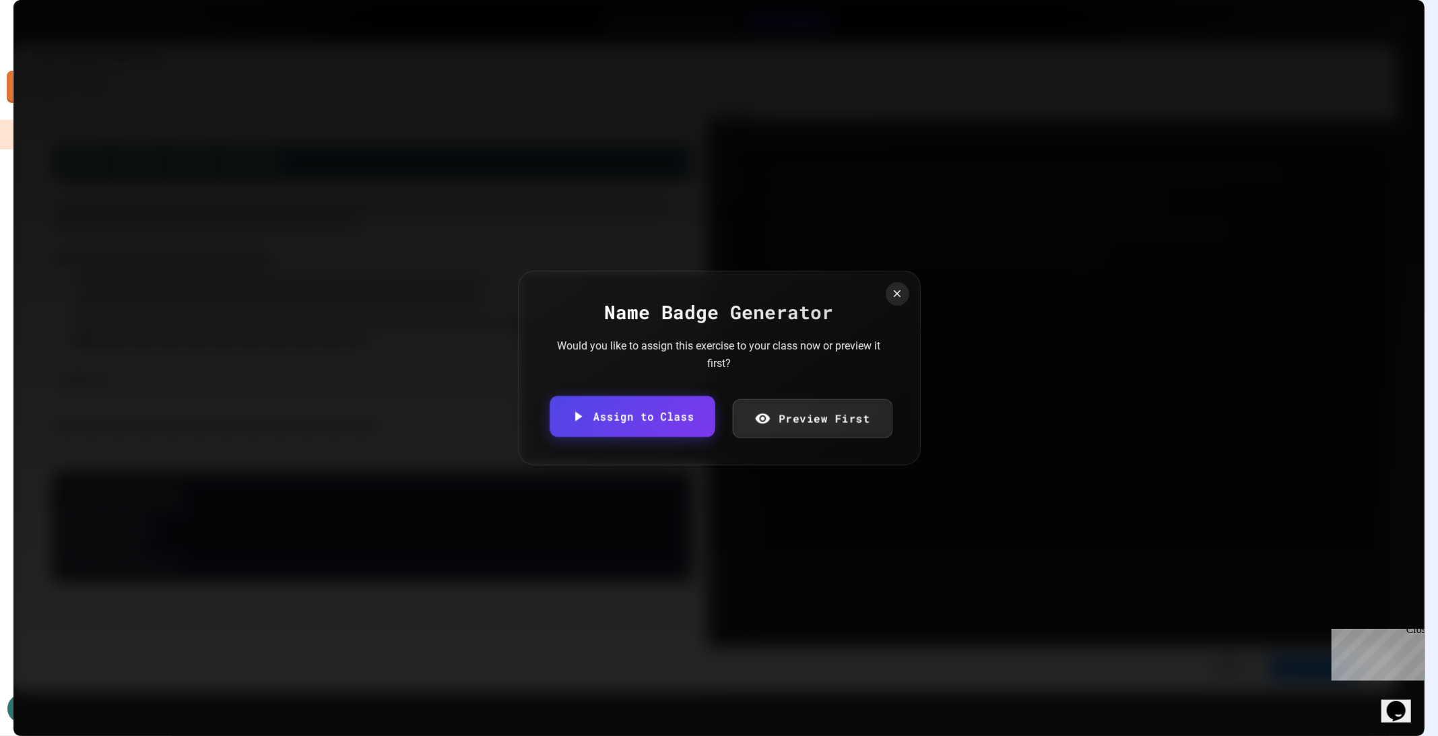
click at [641, 409] on link "Assign to Class" at bounding box center [632, 416] width 165 height 41
click at [677, 395] on body "We are updating our servers at 9:30PM EST [DATE]. [PERSON_NAME] should continue…" at bounding box center [719, 368] width 1438 height 736
type input "**********"
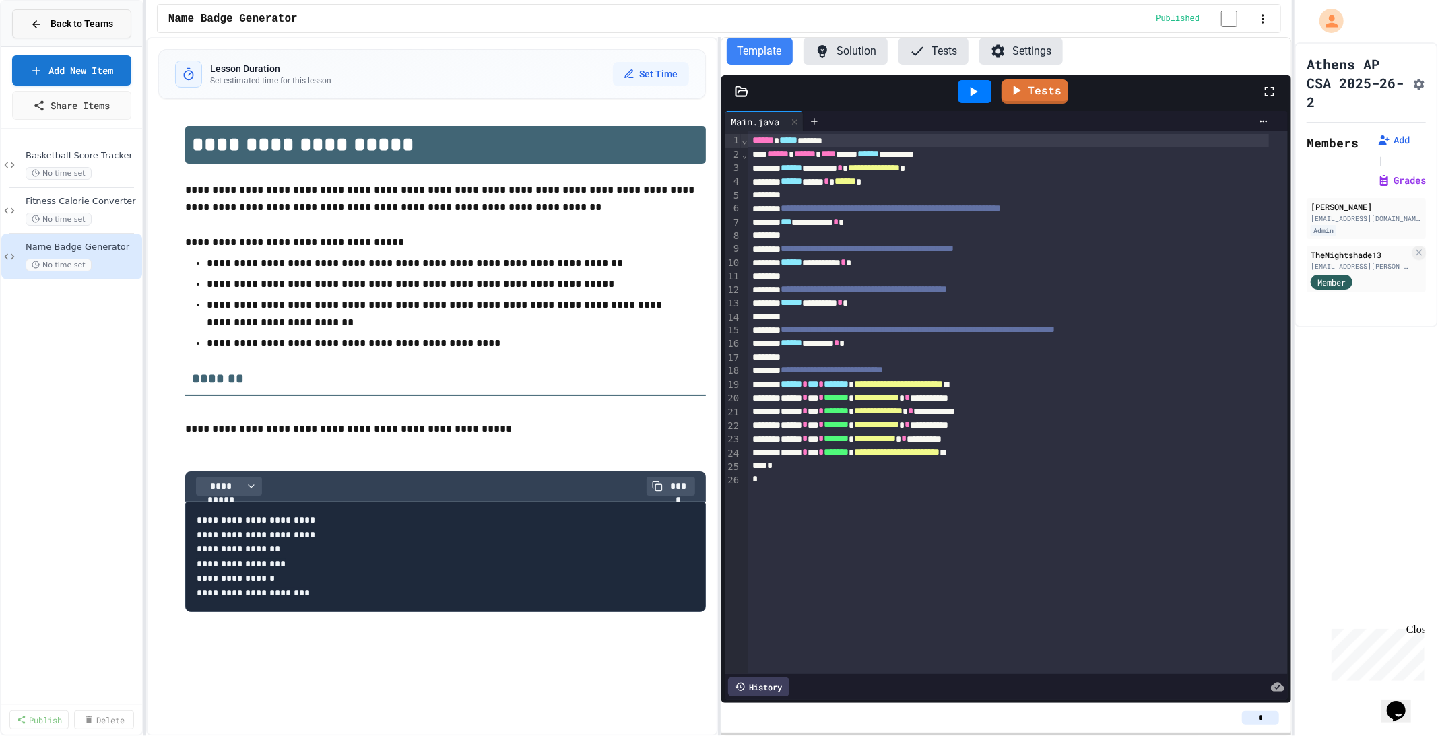
click at [39, 25] on icon at bounding box center [36, 24] width 12 height 12
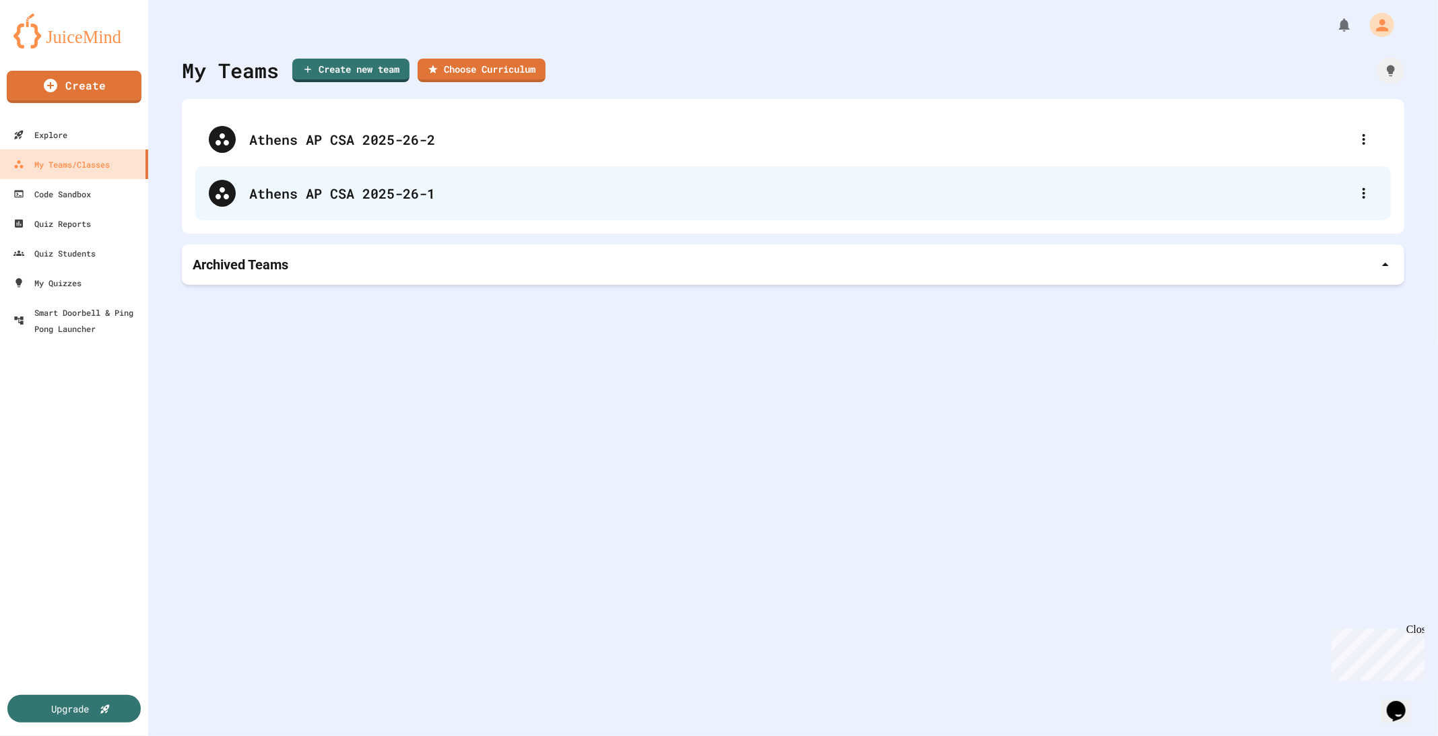
click at [345, 193] on div "Athens AP CSA 2025-26-1" at bounding box center [799, 193] width 1101 height 20
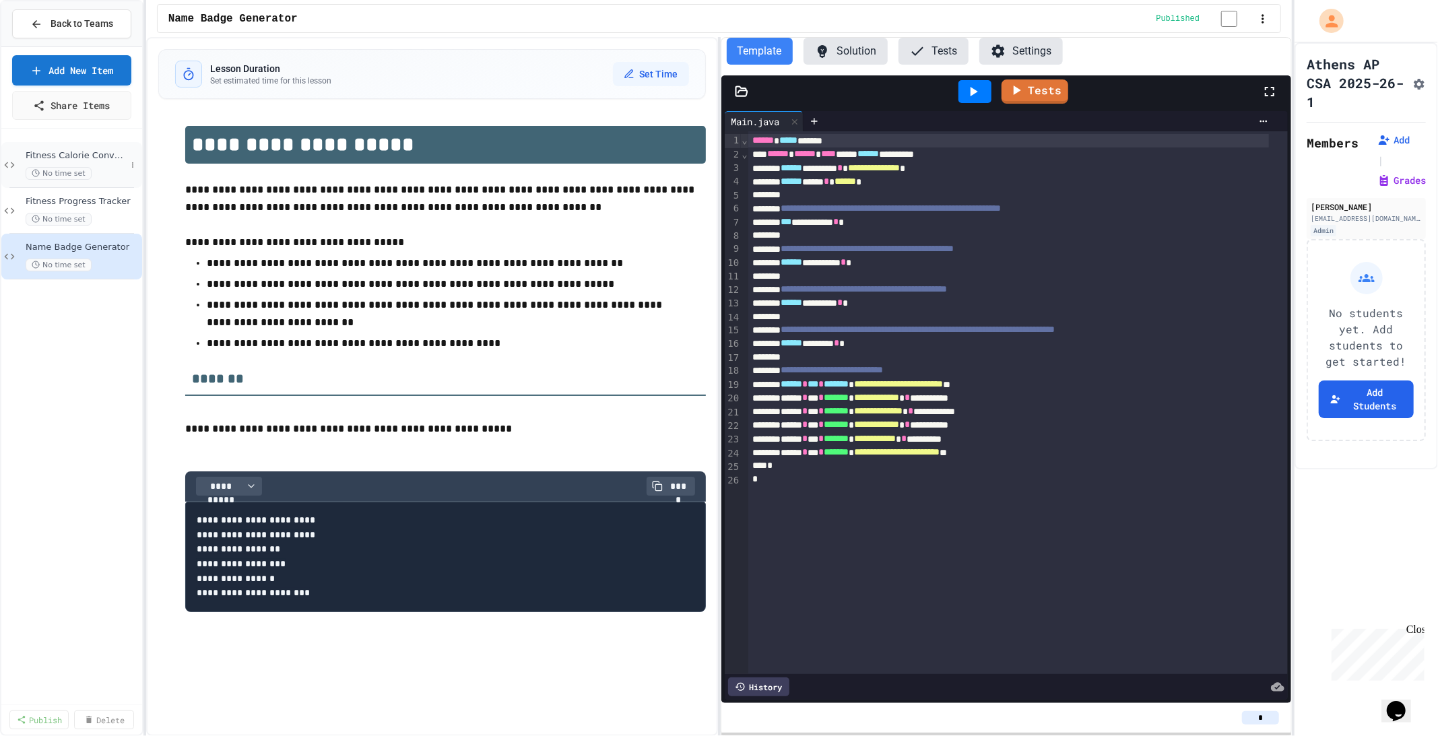
click at [98, 152] on span "Fitness Calorie Converter" at bounding box center [76, 155] width 100 height 11
